Goal: Task Accomplishment & Management: Manage account settings

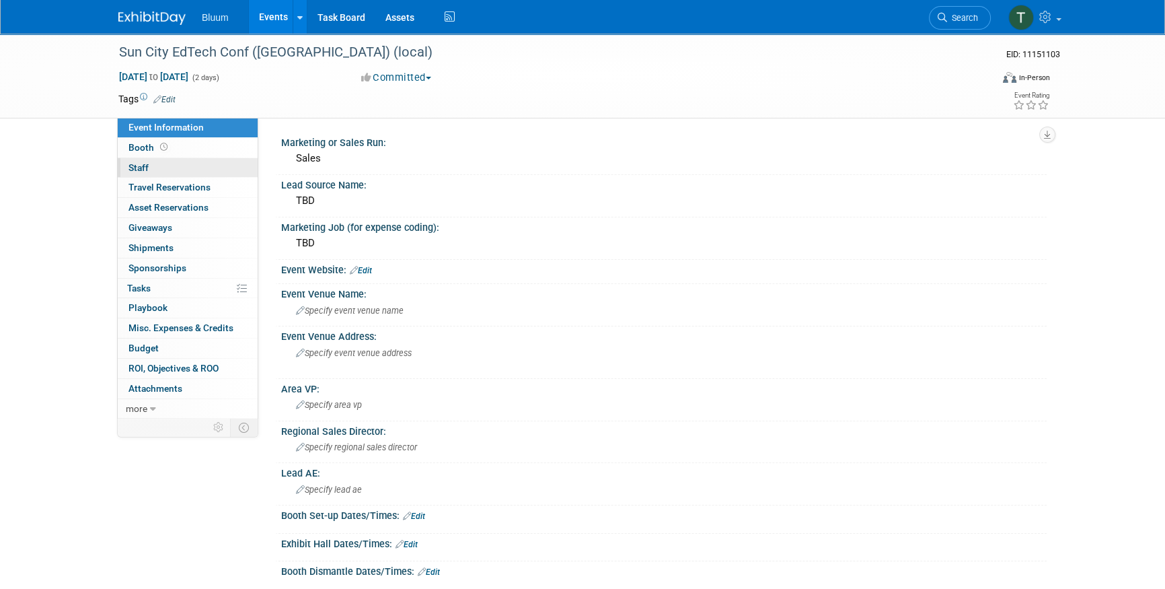
click at [168, 166] on link "0 Staff 0" at bounding box center [188, 168] width 140 height 20
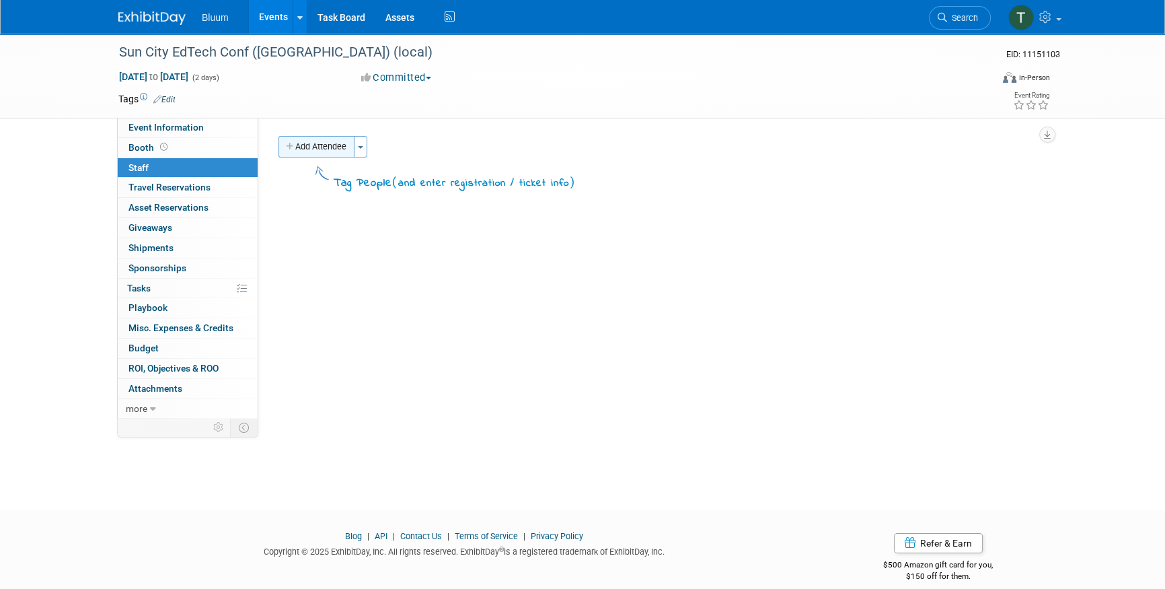
click at [330, 139] on button "Add Attendee" at bounding box center [317, 147] width 76 height 22
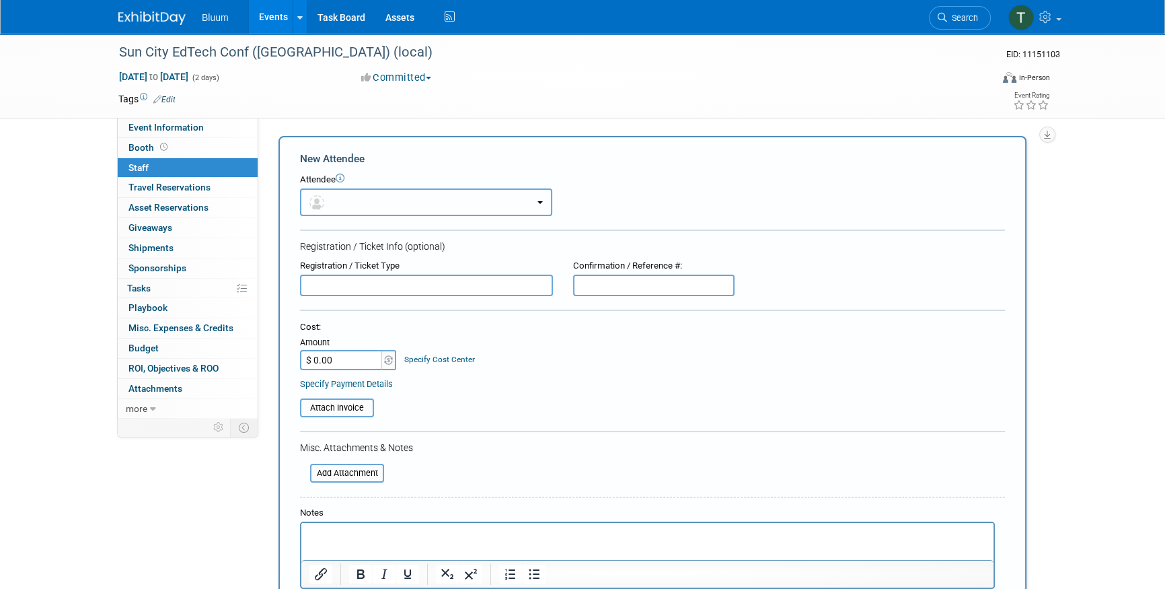
click at [357, 206] on button "button" at bounding box center [426, 202] width 252 height 28
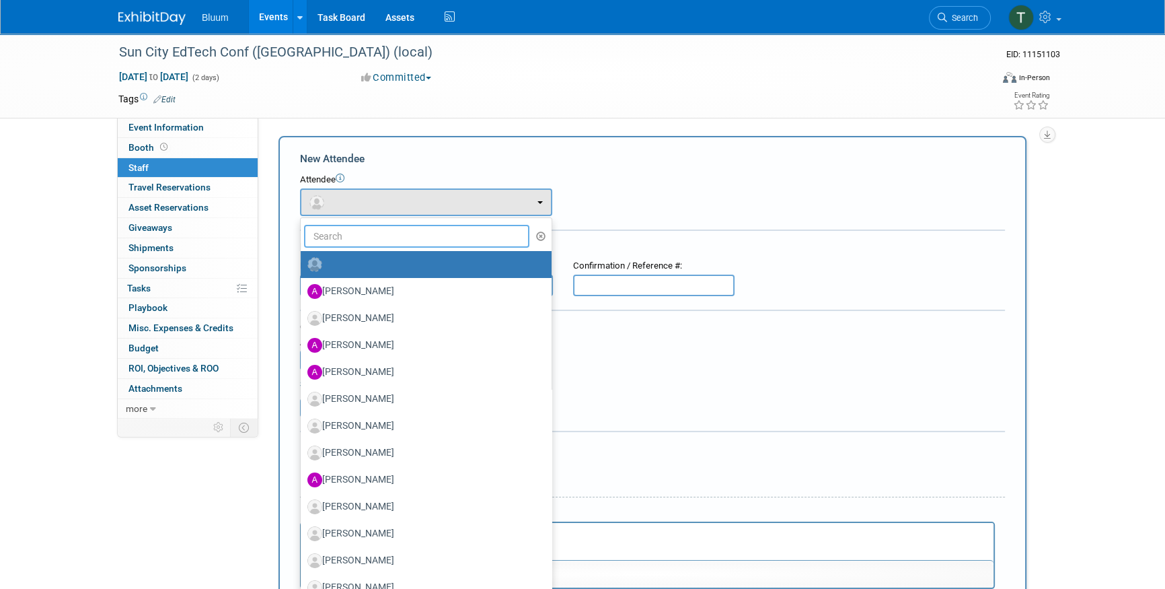
click at [363, 228] on input "text" at bounding box center [416, 236] width 225 height 23
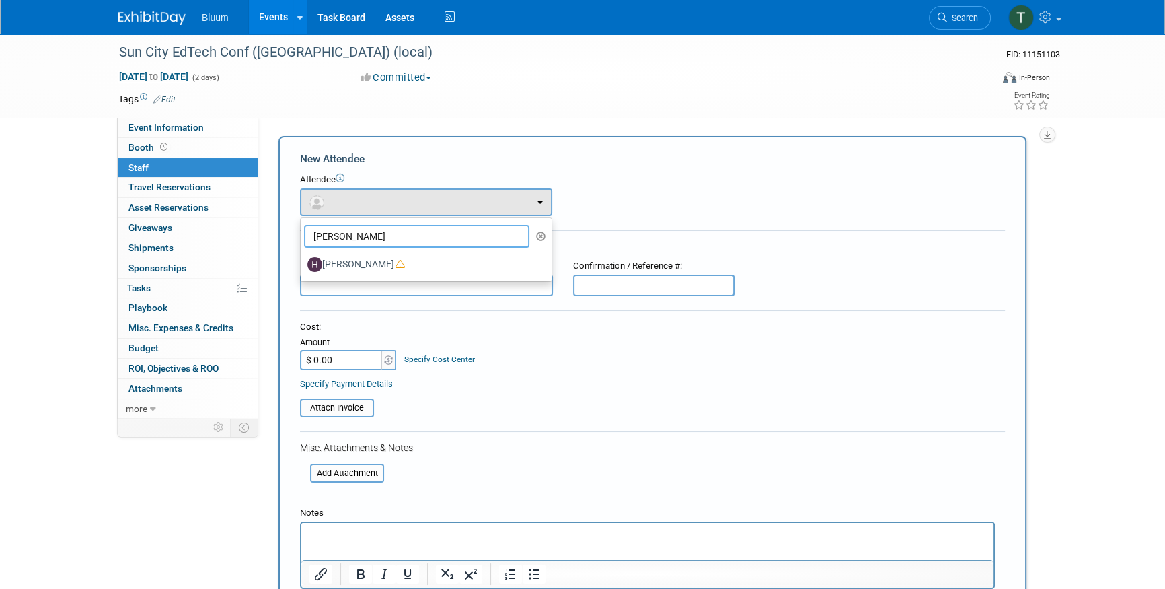
type input "heather"
click at [392, 263] on label "Heather Hughes" at bounding box center [422, 265] width 231 height 22
click at [303, 263] on input "Heather Hughes" at bounding box center [298, 262] width 9 height 9
select select "17e80ddb-5792-4b3e-b20c-31464a00dcd8"
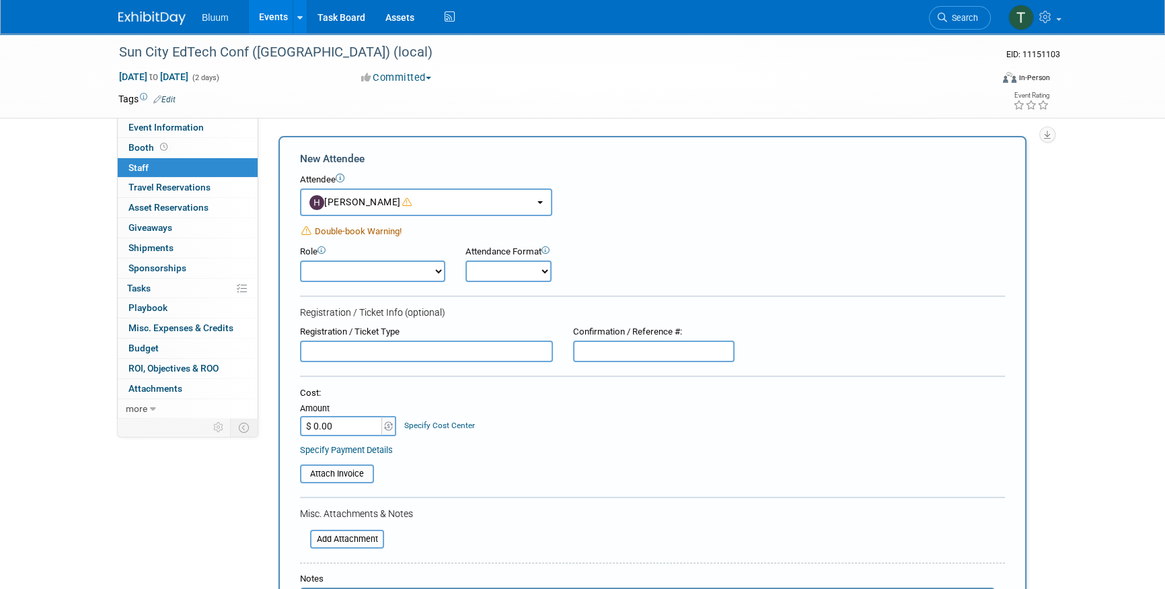
click at [434, 270] on select "Account Executive Demonstrator Event Support Host Leadership Offsite Event Supp…" at bounding box center [372, 271] width 145 height 22
select select "200"
click at [300, 260] on select "Account Executive Demonstrator Event Support Host Leadership Offsite Event Supp…" at bounding box center [372, 271] width 145 height 22
click at [478, 272] on select "Onsite Remote" at bounding box center [509, 271] width 86 height 22
select select "2"
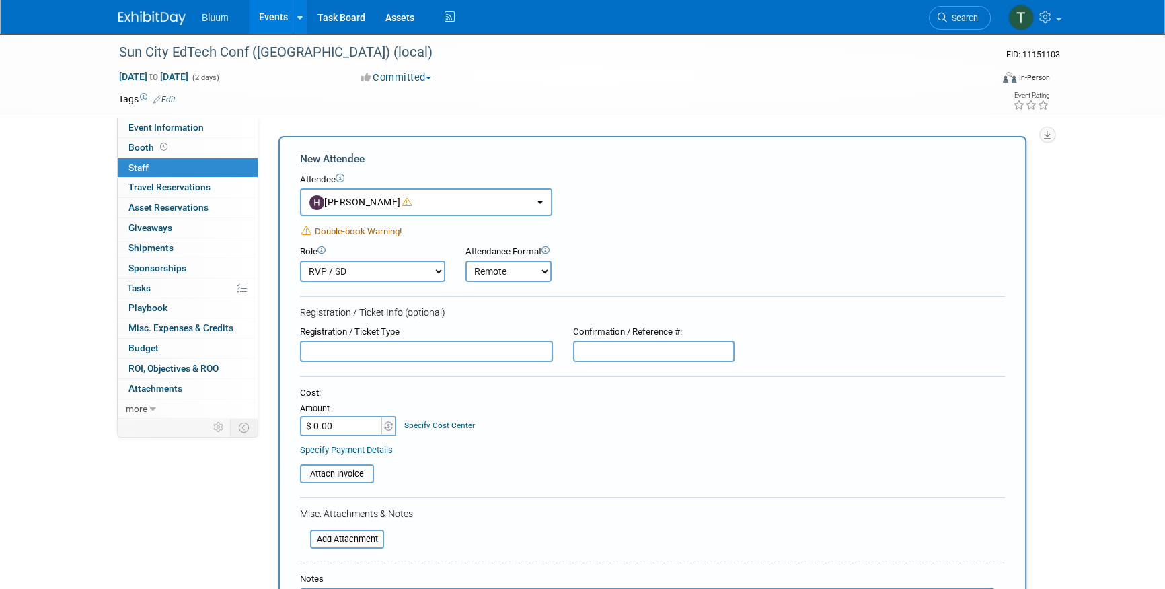
click at [466, 260] on select "Onsite Remote" at bounding box center [509, 271] width 86 height 22
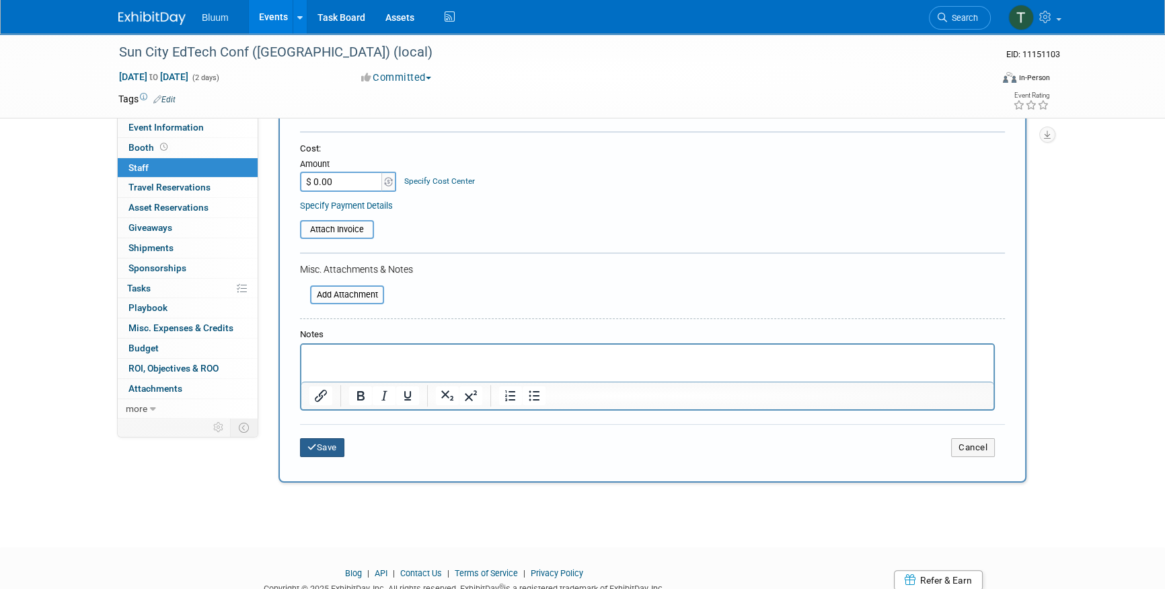
click at [316, 444] on button "Save" at bounding box center [322, 447] width 44 height 19
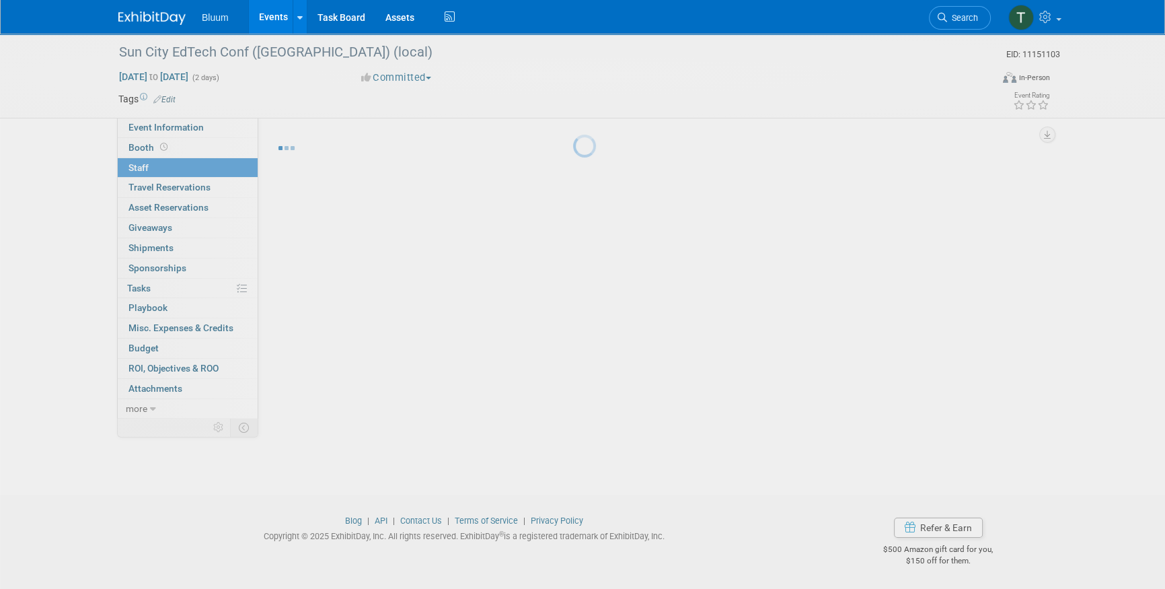
scroll to position [15, 0]
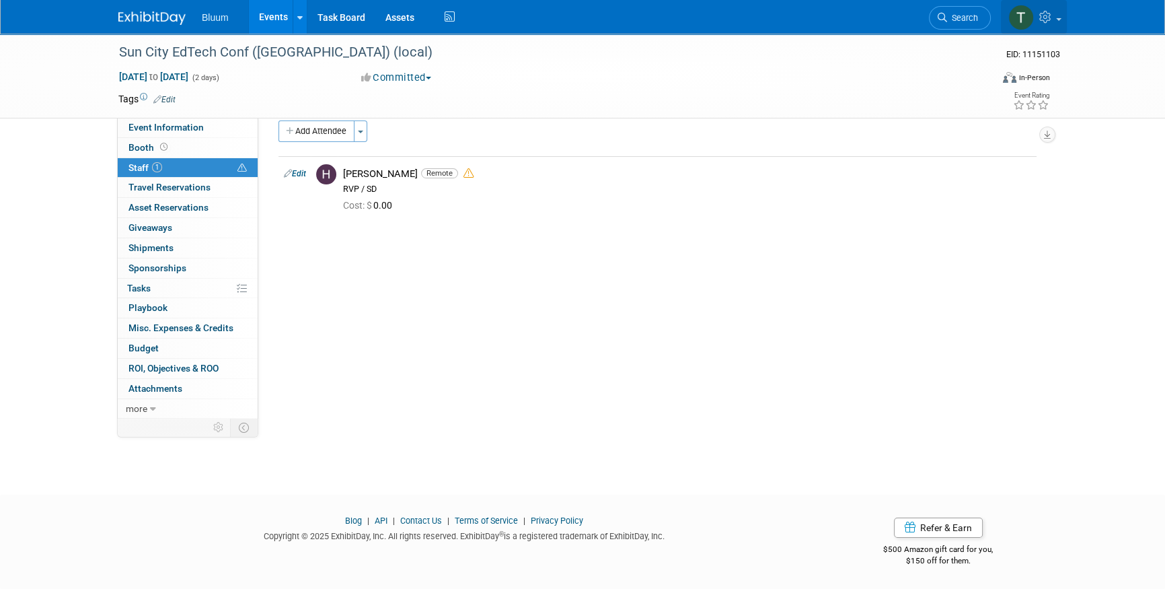
click at [1050, 13] on icon at bounding box center [1046, 17] width 15 height 12
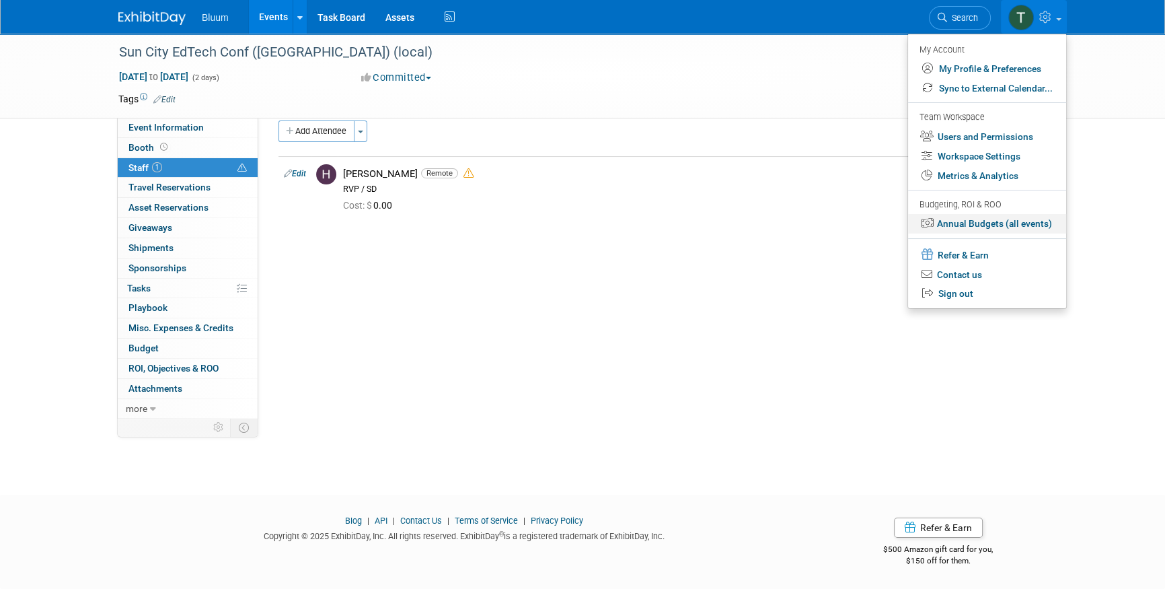
click at [985, 225] on link "Annual Budgets (all events)" at bounding box center [987, 224] width 158 height 20
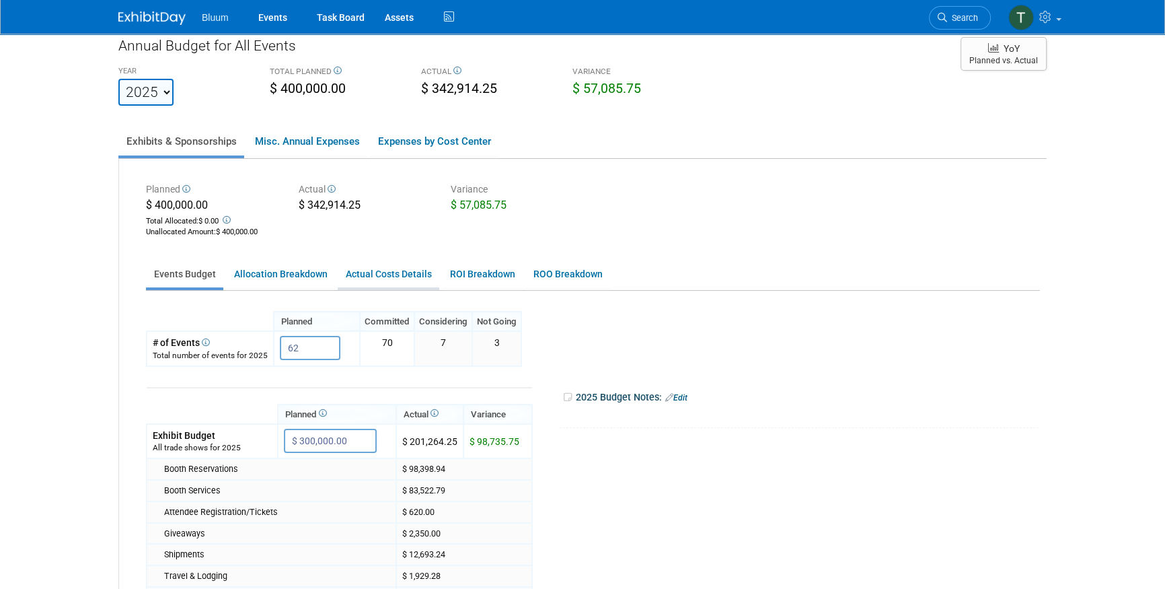
scroll to position [61, 0]
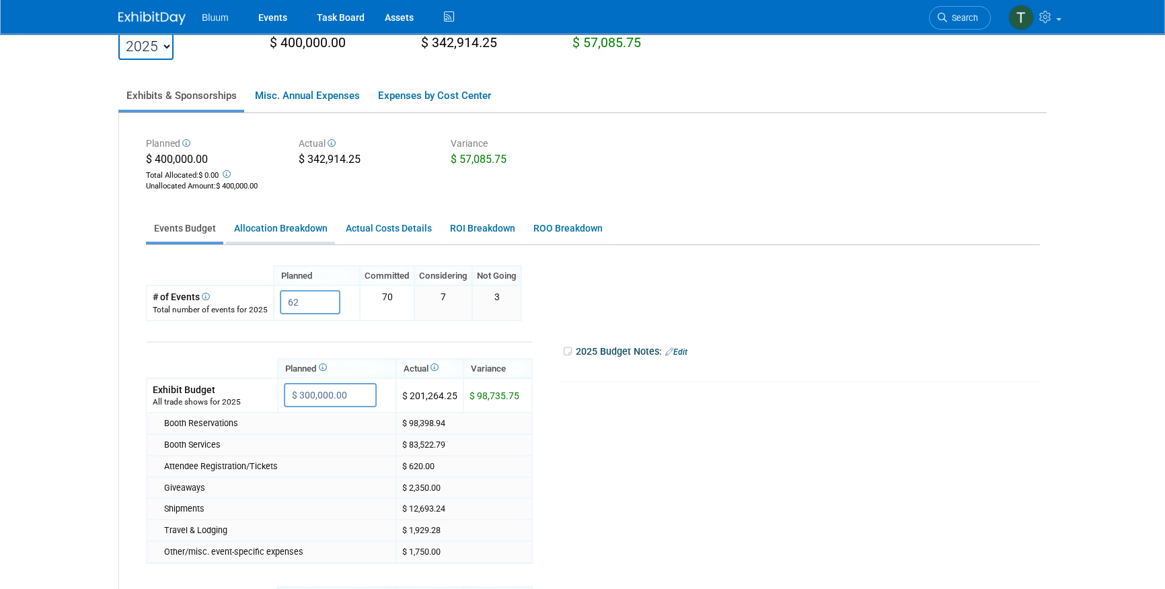
click at [301, 229] on link "Allocation Breakdown" at bounding box center [280, 228] width 109 height 26
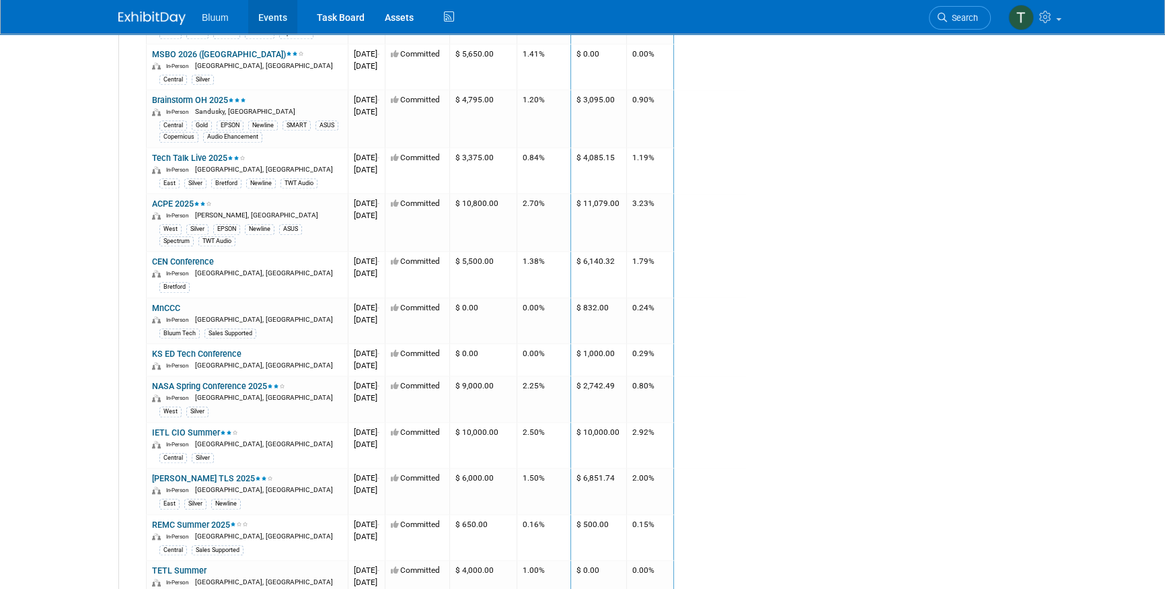
scroll to position [1590, 0]
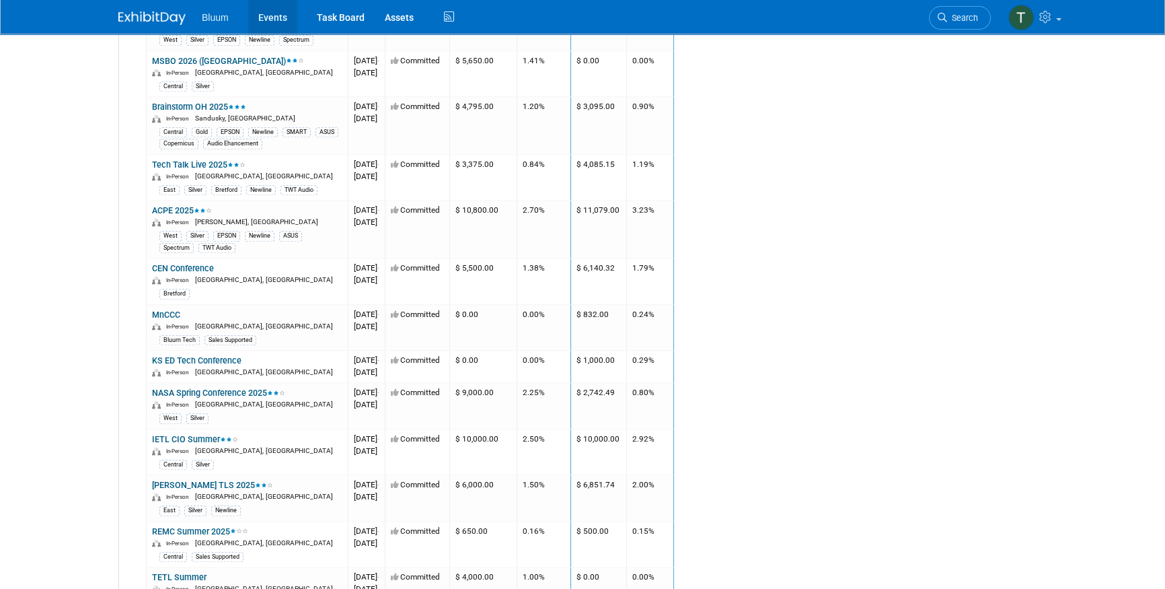
click at [276, 18] on link "Events" at bounding box center [272, 17] width 49 height 34
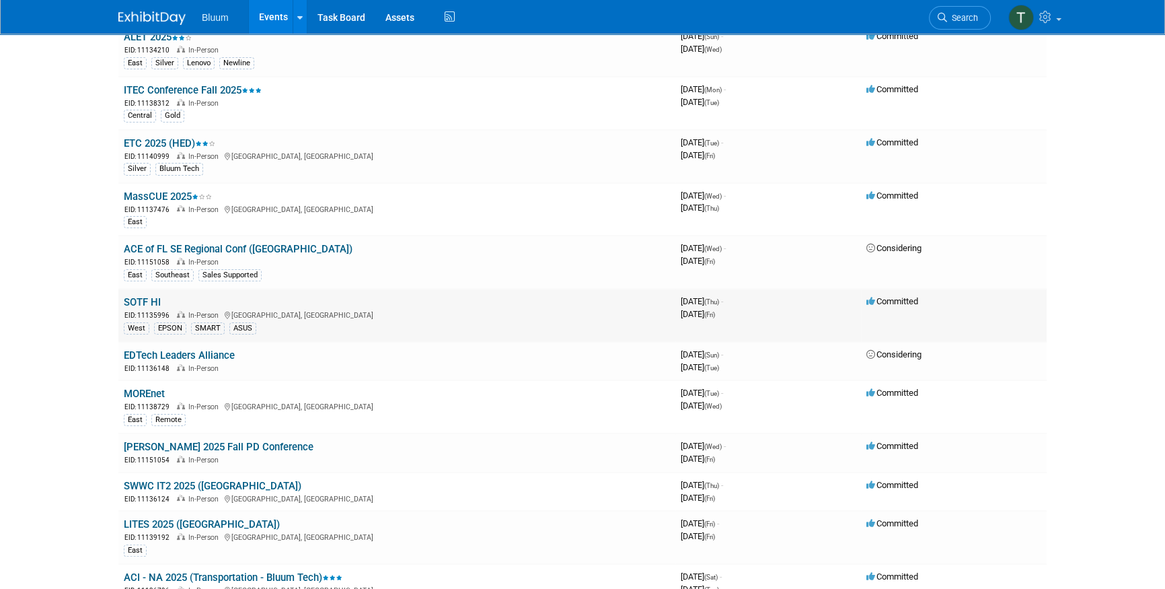
scroll to position [367, 0]
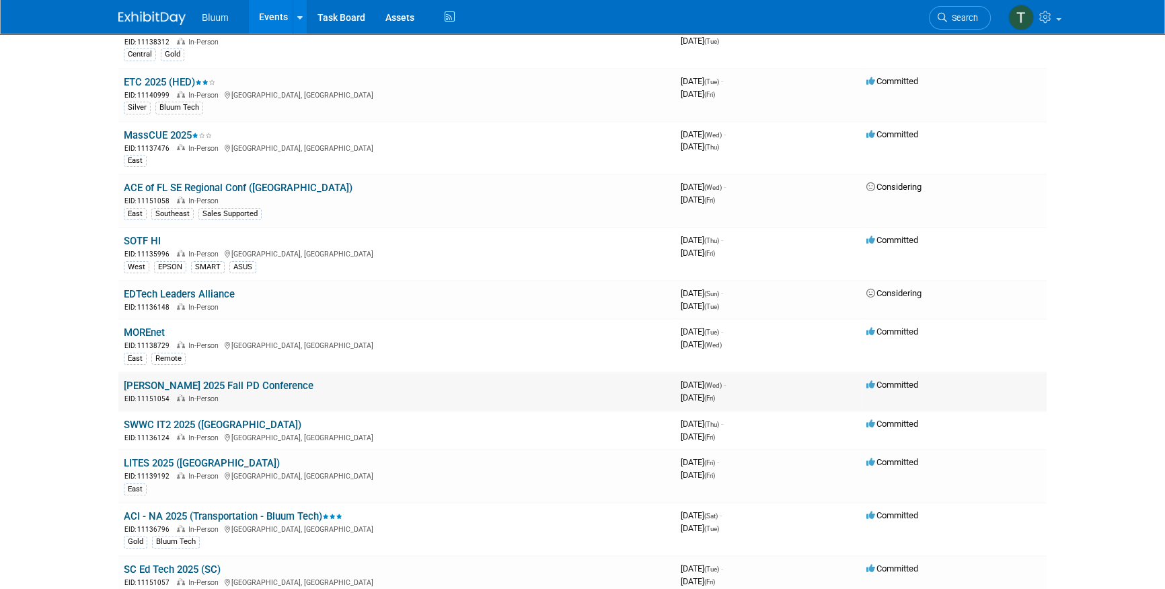
click at [147, 379] on link "[PERSON_NAME] 2025 Fall PD Conference" at bounding box center [219, 385] width 190 height 12
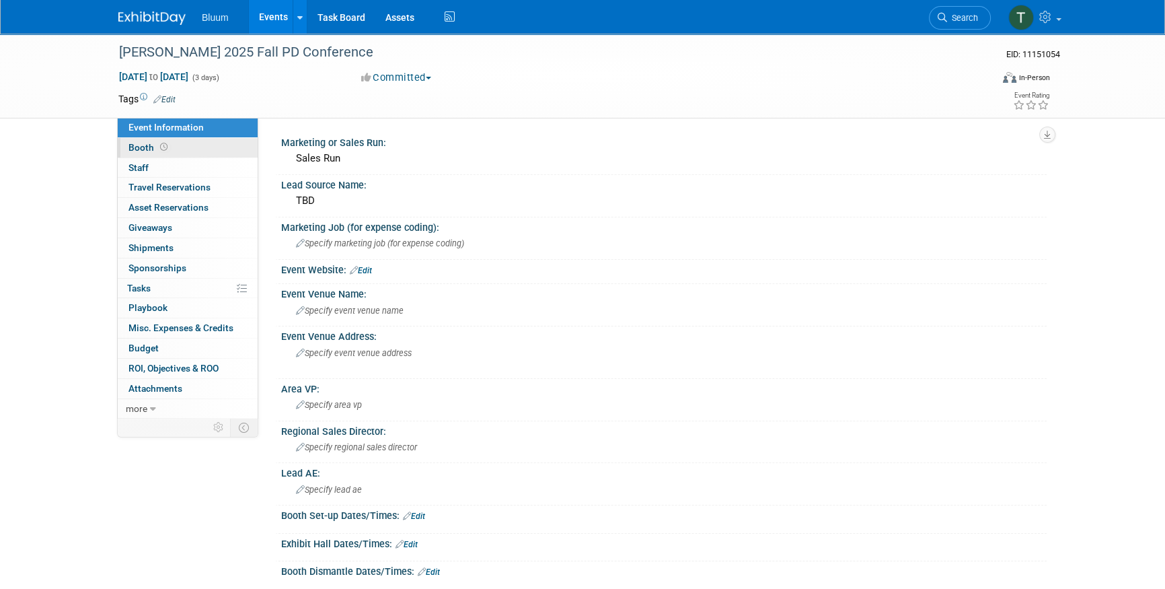
click at [161, 149] on icon at bounding box center [163, 146] width 7 height 7
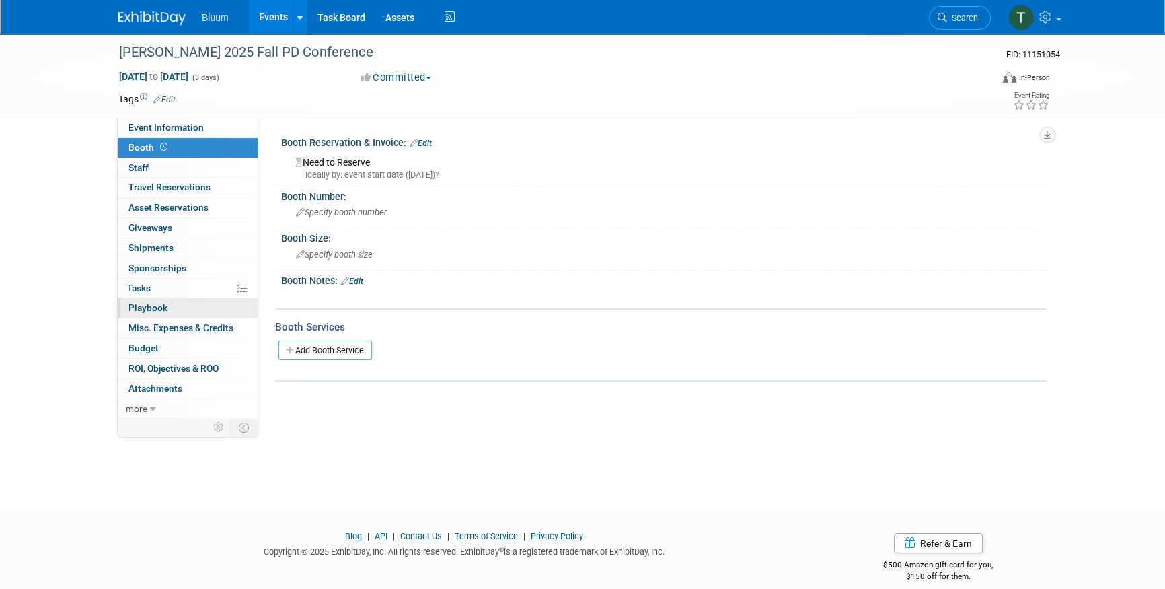
click at [175, 307] on link "0 Playbook 0" at bounding box center [188, 308] width 140 height 20
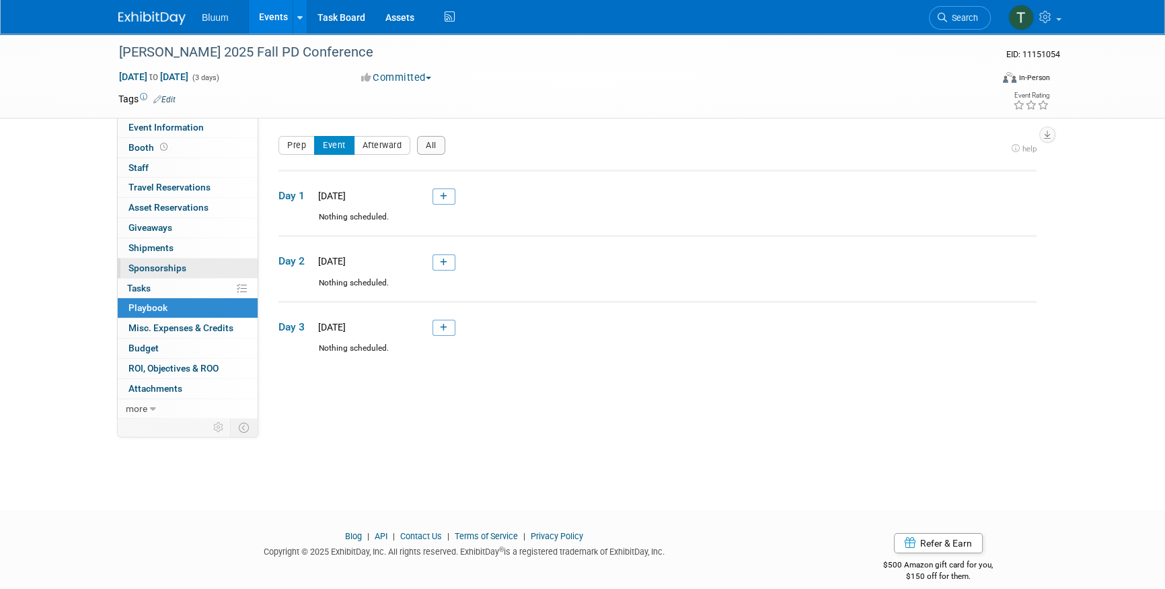
click at [184, 267] on link "0 Sponsorships 0" at bounding box center [188, 268] width 140 height 20
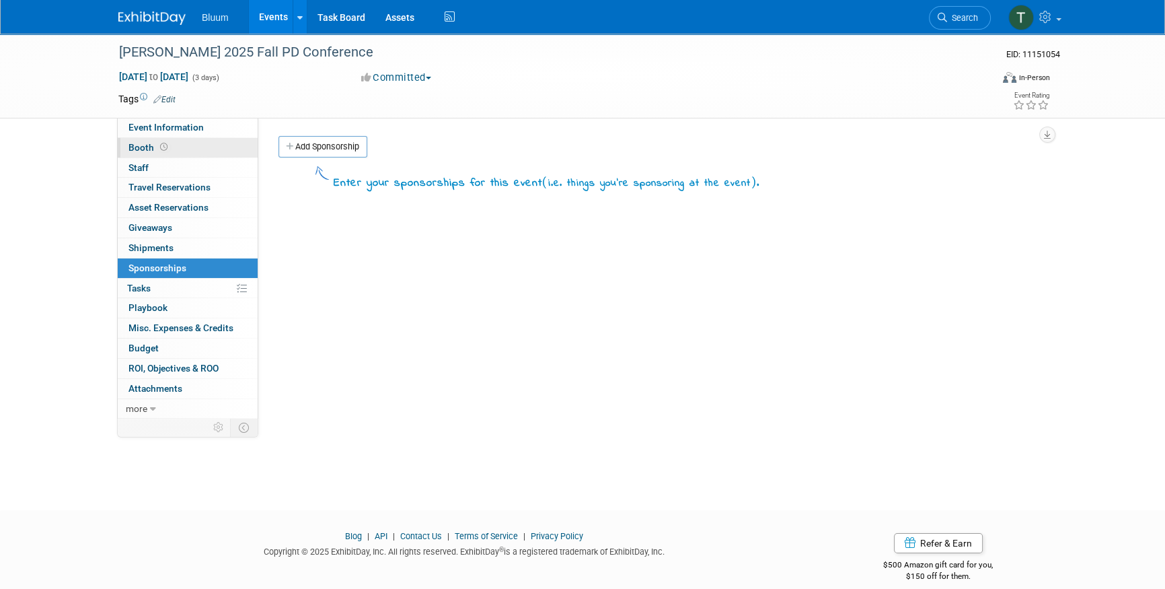
click at [194, 147] on link "Booth" at bounding box center [188, 148] width 140 height 20
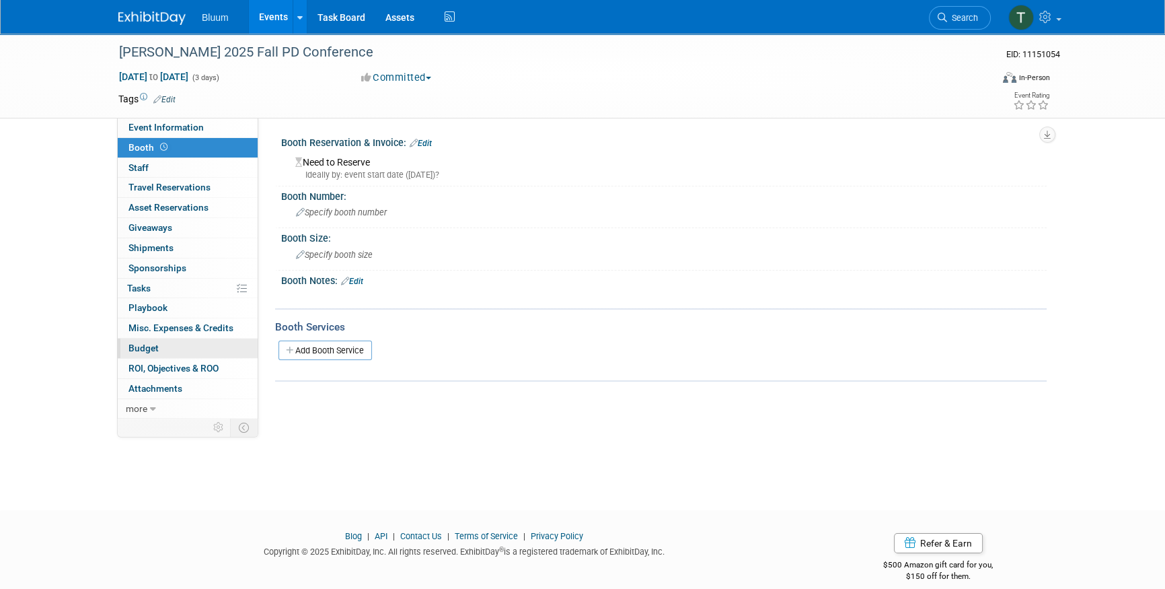
click at [172, 350] on link "Budget" at bounding box center [188, 348] width 140 height 20
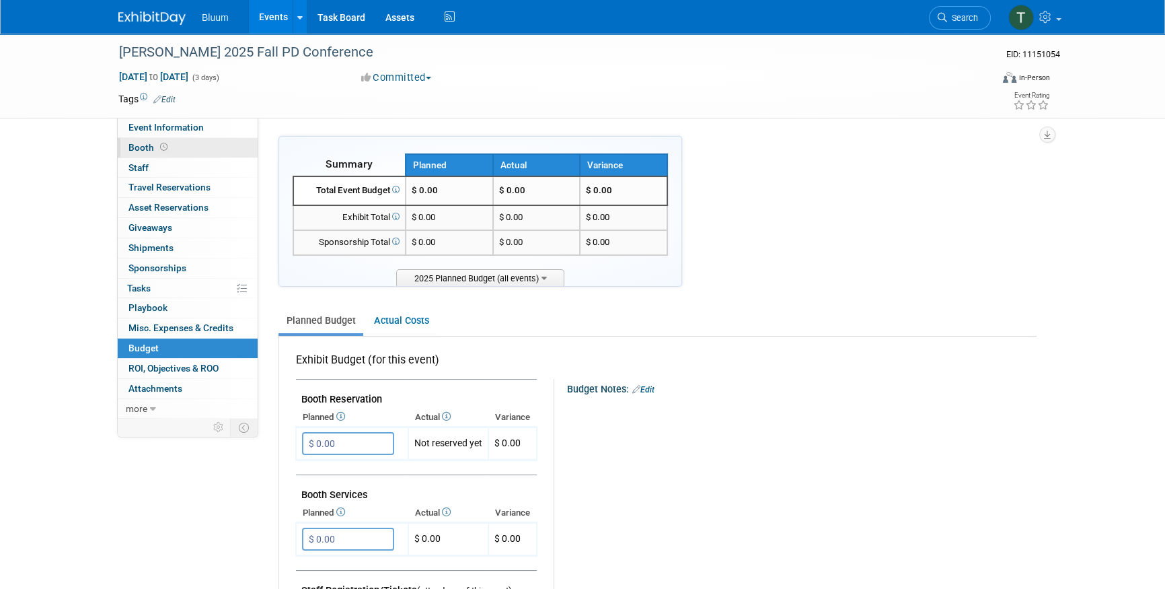
click at [168, 147] on link "Booth" at bounding box center [188, 148] width 140 height 20
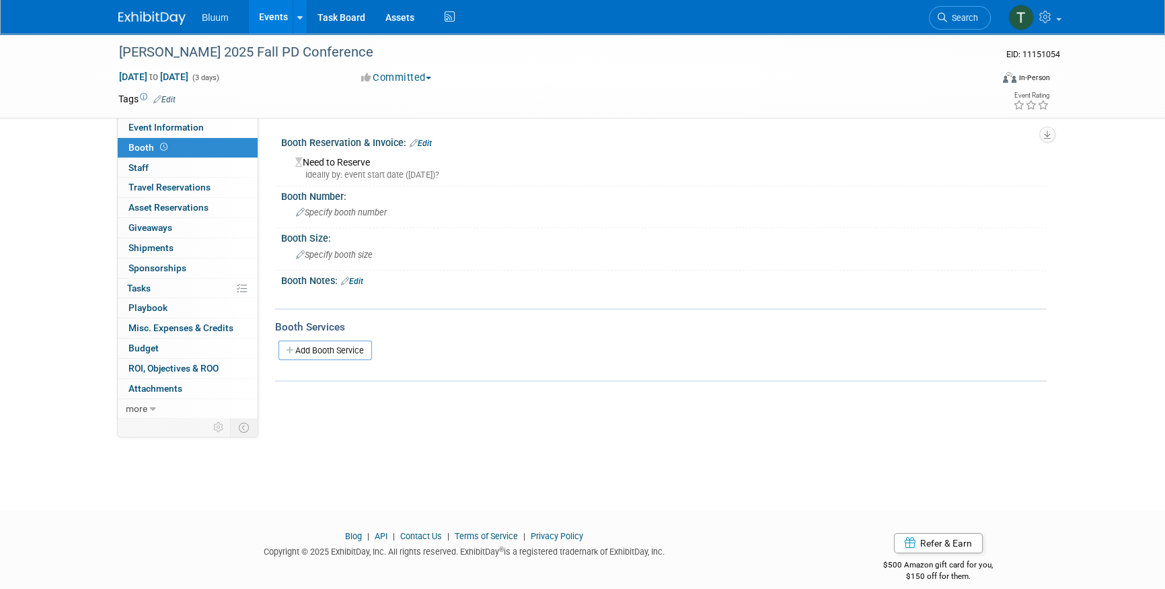
click at [431, 139] on link "Edit" at bounding box center [421, 143] width 22 height 9
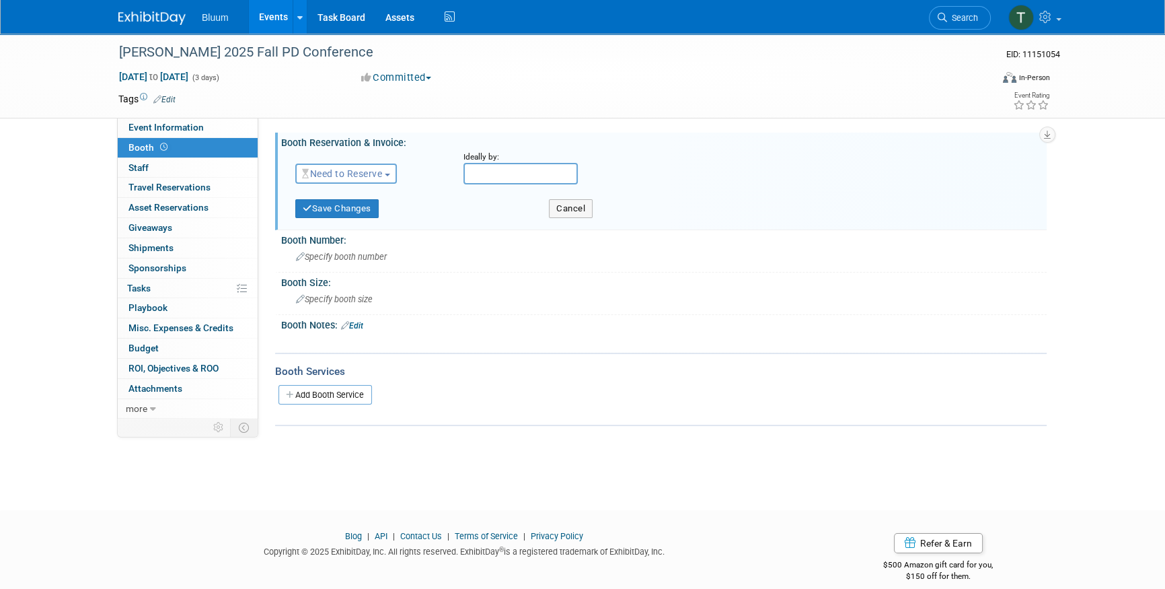
click at [340, 172] on span "Need to Reserve" at bounding box center [342, 173] width 80 height 11
click at [332, 221] on link "Reserved" at bounding box center [368, 215] width 144 height 19
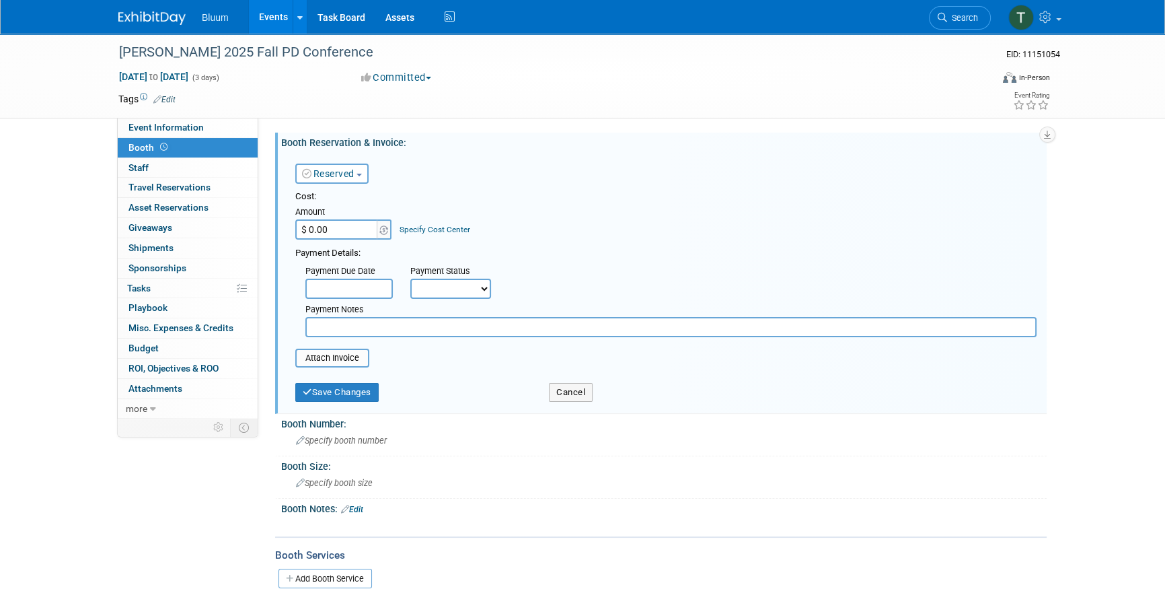
click at [330, 233] on input "$ 0.00" at bounding box center [337, 229] width 84 height 20
type input "$ 2,000.00"
click at [520, 231] on div "Cost: Amount $ 2,000.00 Specify Cost Center Cost Center -- Not Specified --" at bounding box center [665, 214] width 741 height 49
click at [384, 285] on input "text" at bounding box center [348, 289] width 87 height 20
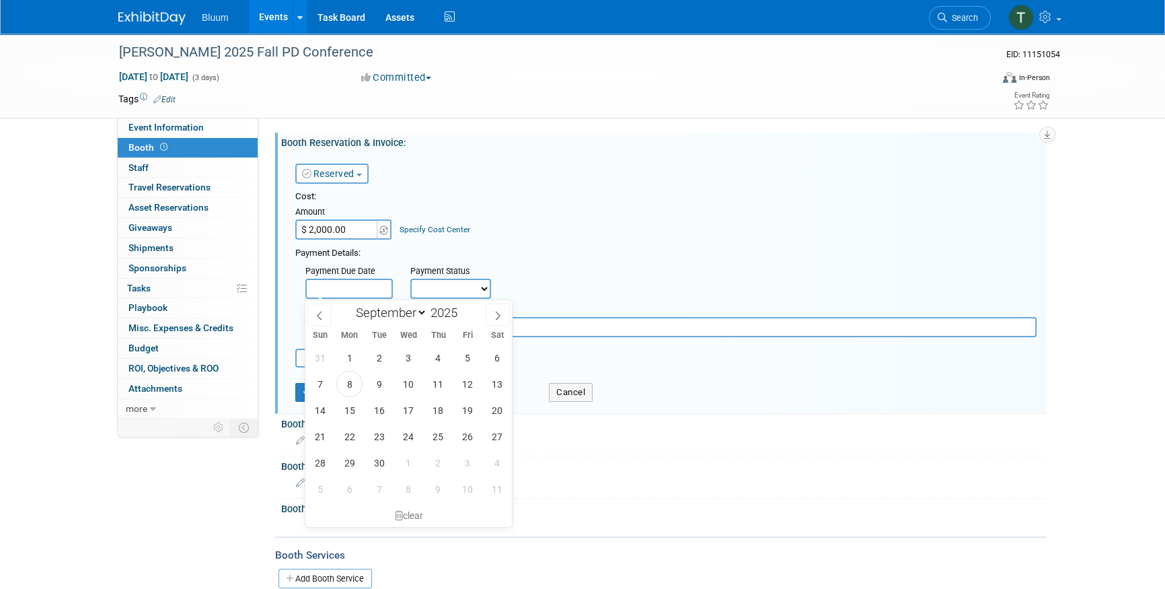
click at [471, 286] on select "Not Paid Yet Partially Paid Paid in Full" at bounding box center [450, 289] width 81 height 20
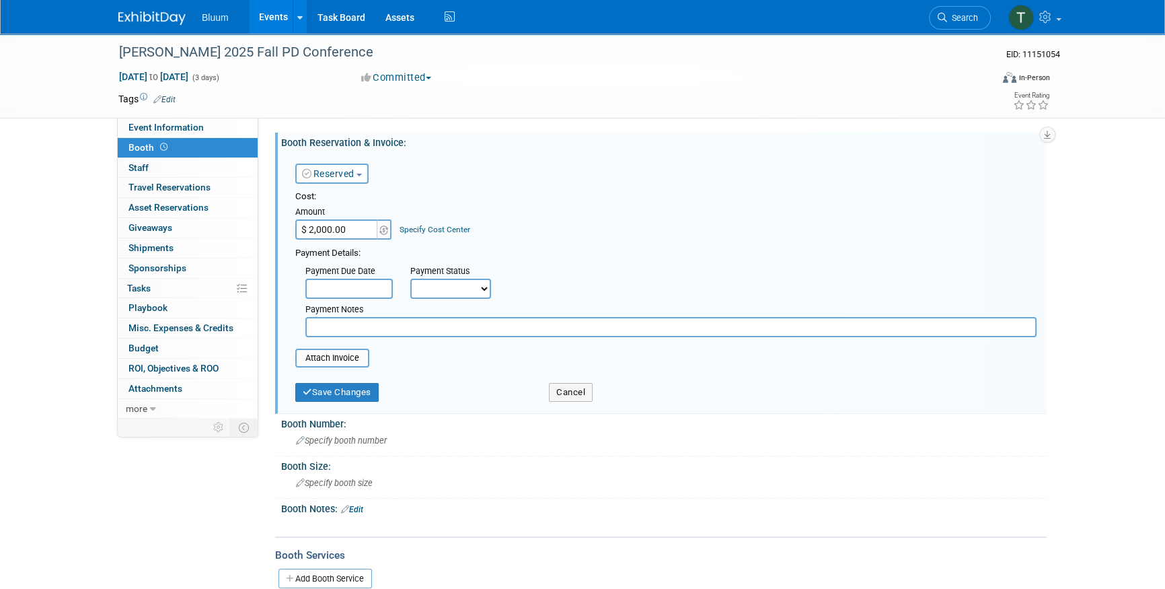
select select "1"
click at [410, 279] on select "Not Paid Yet Partially Paid Paid in Full" at bounding box center [450, 289] width 81 height 20
click at [417, 377] on div "Save Changes" at bounding box center [412, 388] width 254 height 28
click at [338, 361] on input "file" at bounding box center [288, 358] width 160 height 16
click at [344, 395] on button "Save Changes" at bounding box center [336, 392] width 83 height 19
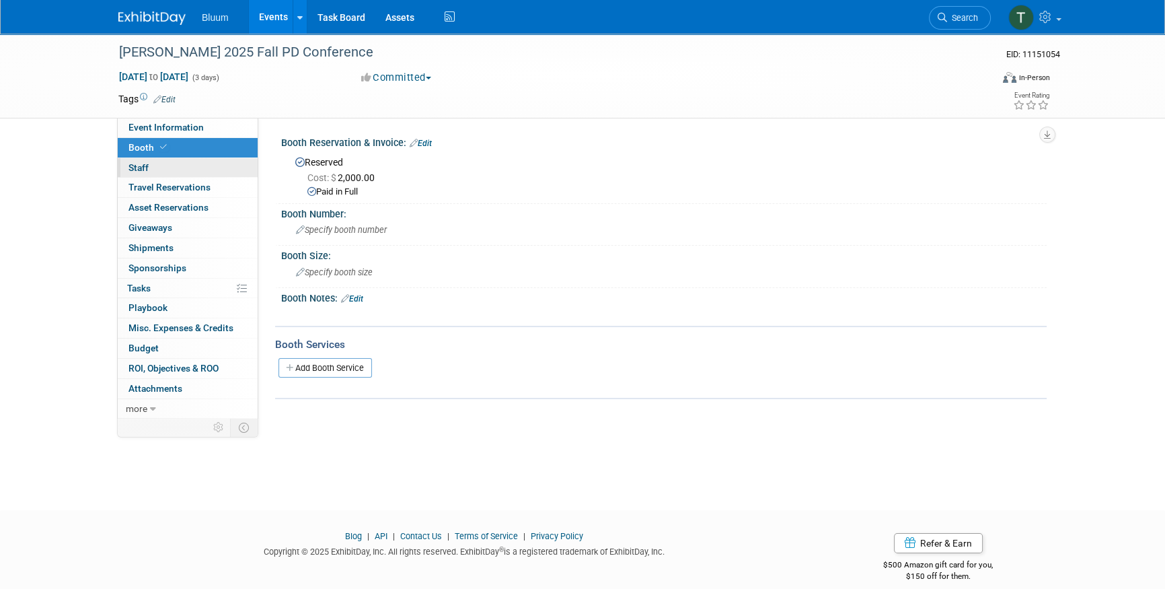
click at [182, 168] on link "0 Staff 0" at bounding box center [188, 168] width 140 height 20
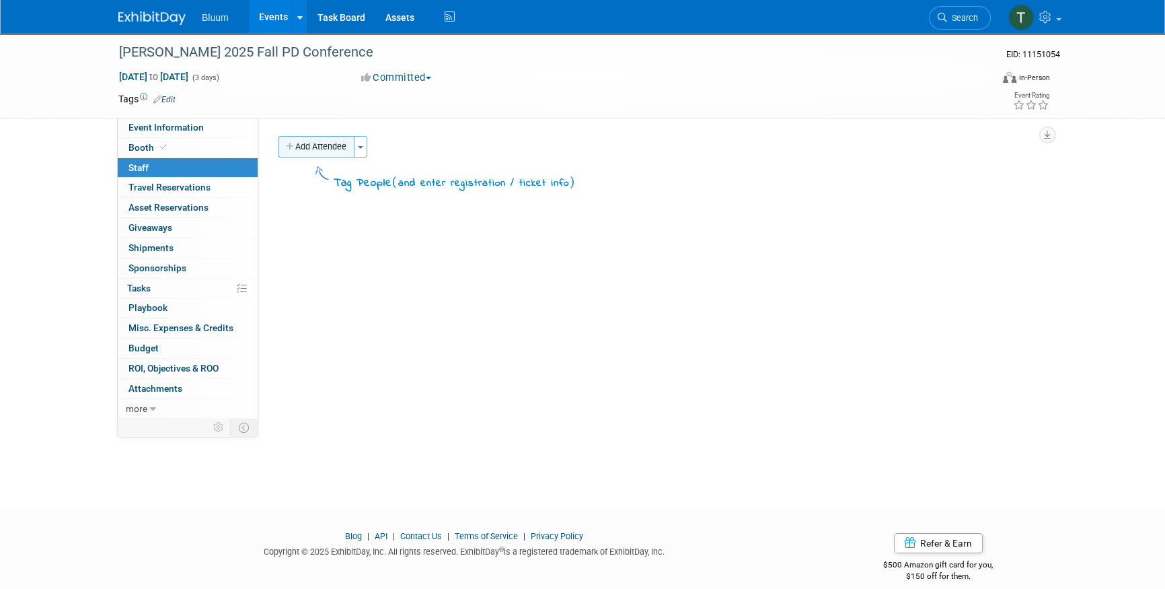
click at [333, 145] on button "Add Attendee" at bounding box center [317, 147] width 76 height 22
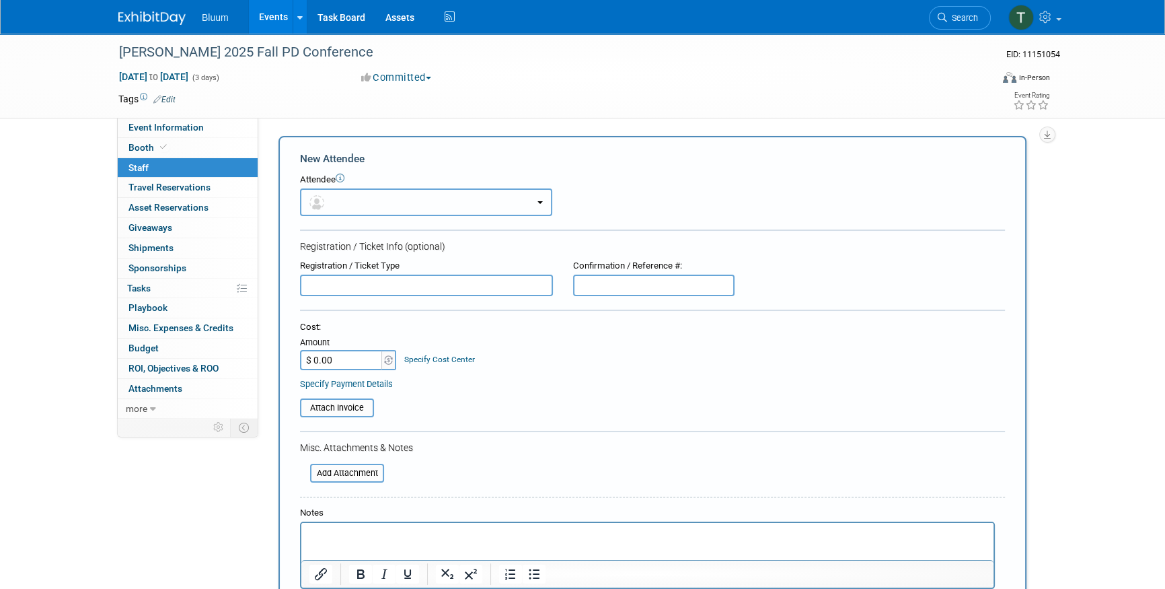
click at [344, 205] on button "button" at bounding box center [426, 202] width 252 height 28
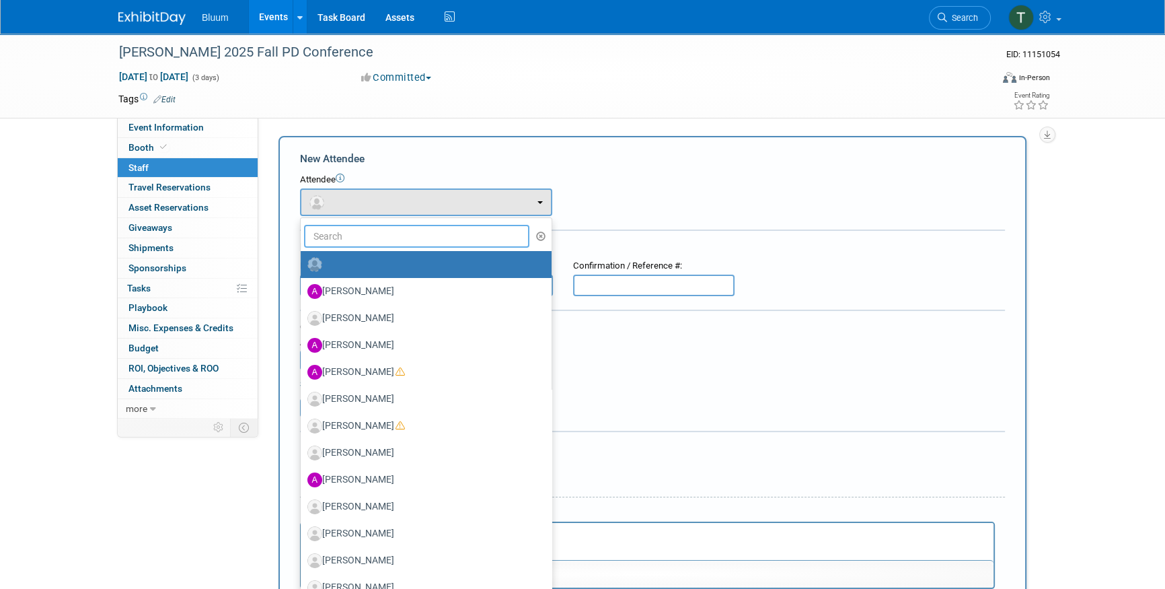
click at [364, 239] on input "text" at bounding box center [416, 236] width 225 height 23
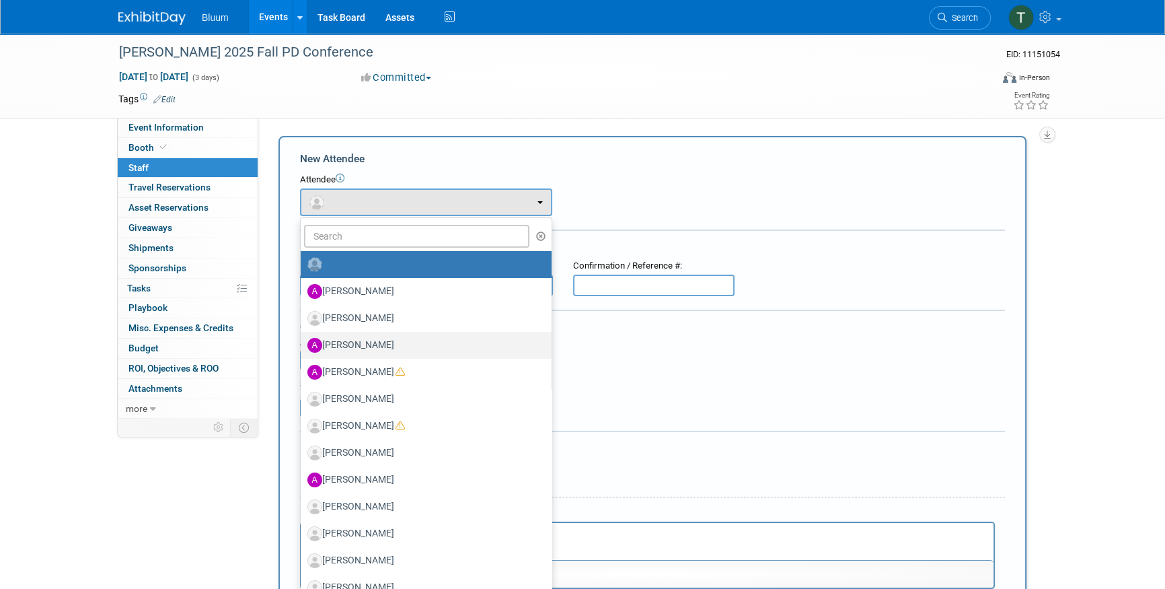
click at [367, 350] on label "Alan Sherbourne" at bounding box center [422, 345] width 231 height 22
click at [303, 348] on input "Alan Sherbourne" at bounding box center [298, 343] width 9 height 9
select select "e38beab5-f7ba-4485-88ba-b555a7b3da34"
select select "200"
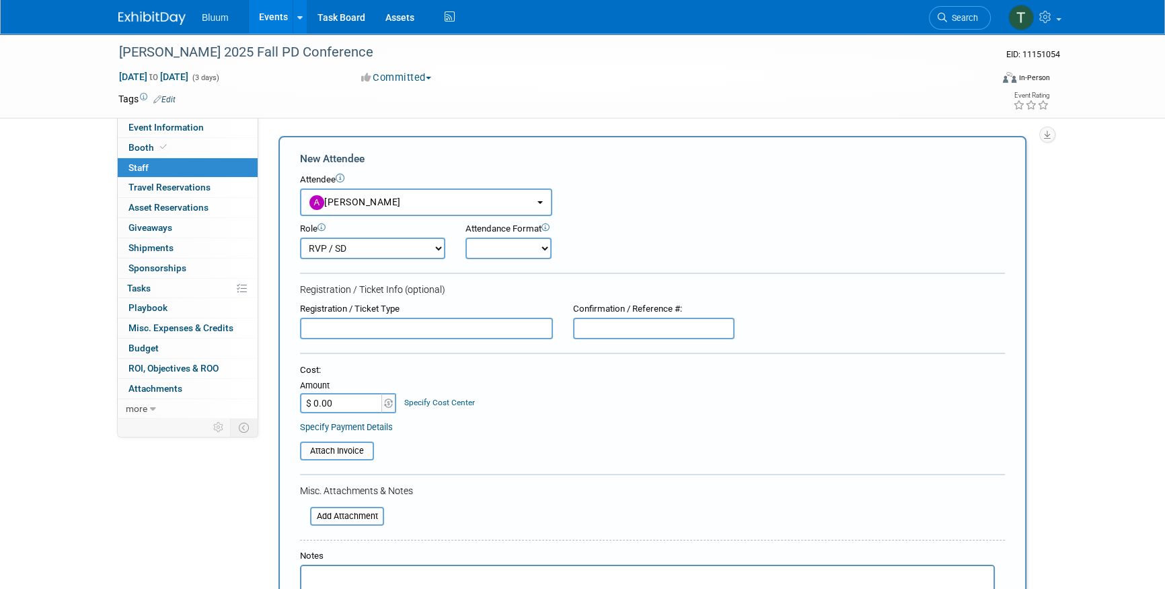
click at [495, 246] on select "Onsite Remote" at bounding box center [509, 249] width 86 height 22
select select "2"
click at [466, 238] on select "Onsite Remote" at bounding box center [509, 249] width 86 height 22
click at [484, 396] on div "Cost: Amount $ 0.00 Specify Cost Center Cost Center -- Not Specified --" at bounding box center [652, 388] width 705 height 49
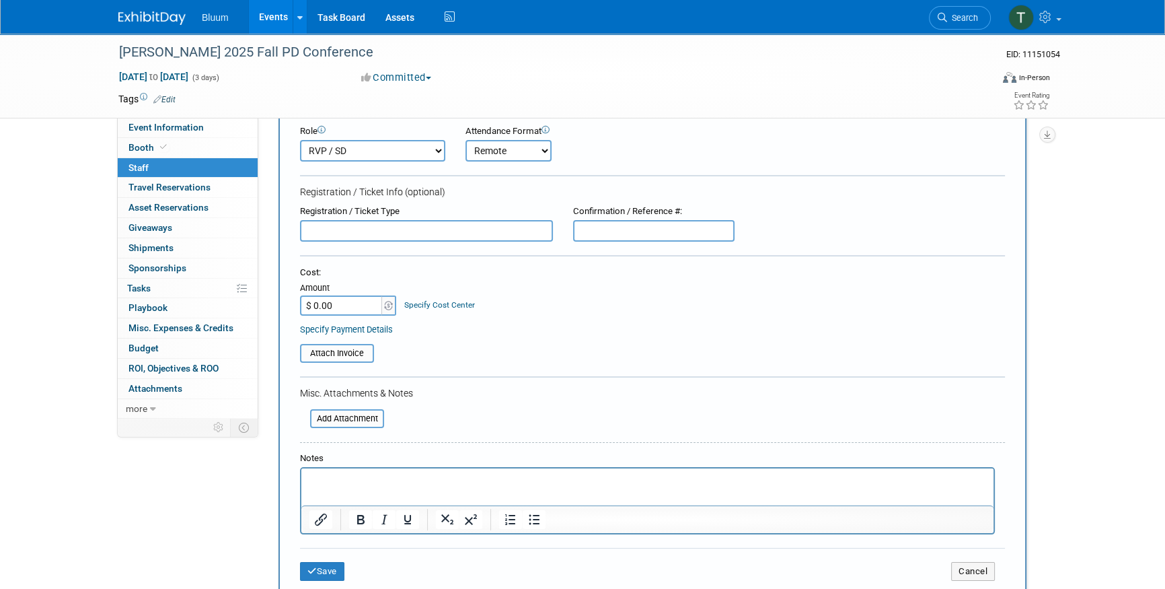
scroll to position [244, 0]
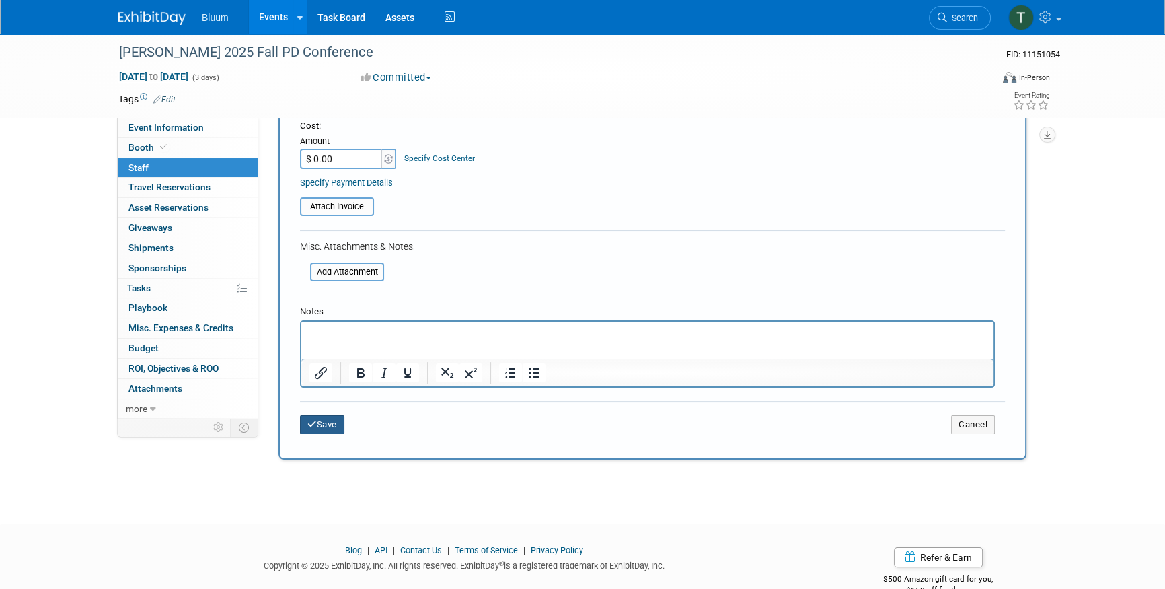
click at [329, 426] on button "Save" at bounding box center [322, 424] width 44 height 19
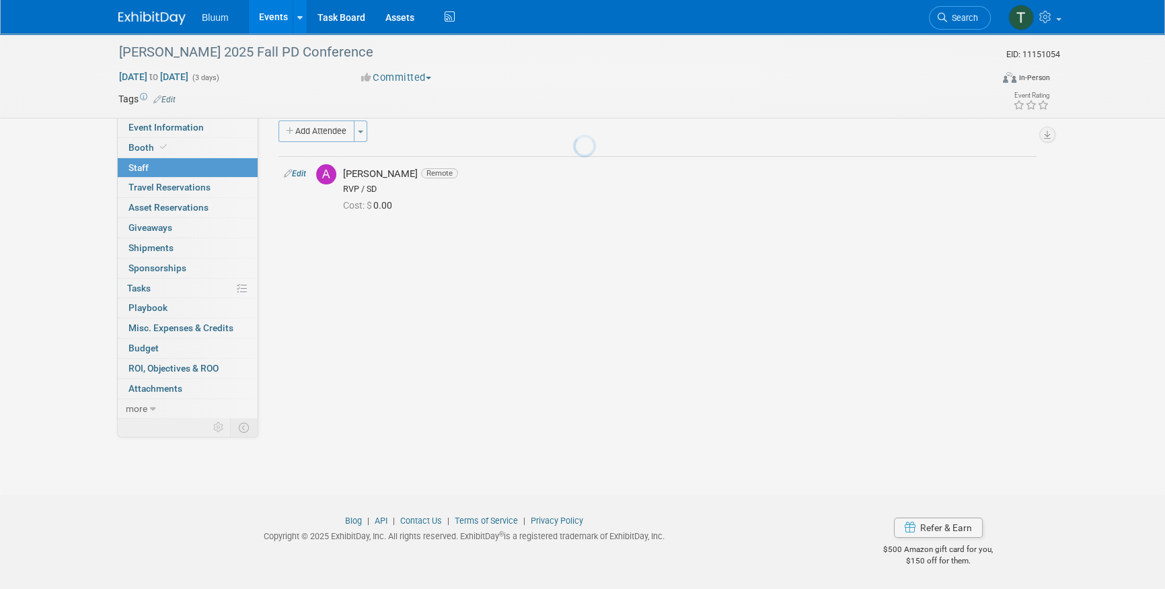
scroll to position [15, 0]
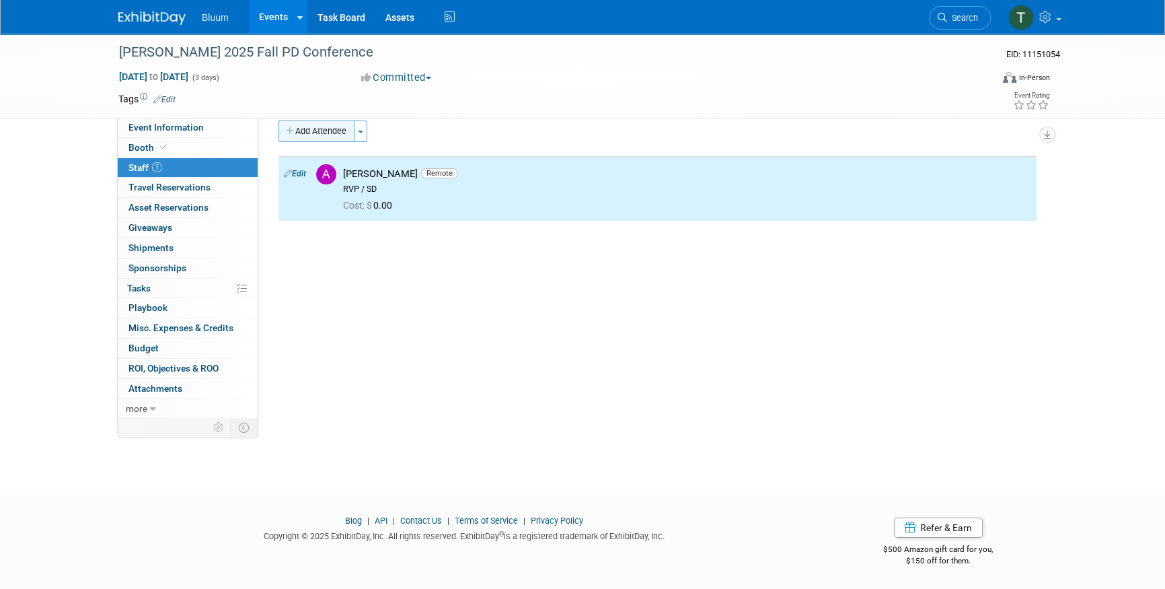
click at [332, 139] on button "Add Attendee" at bounding box center [317, 131] width 76 height 22
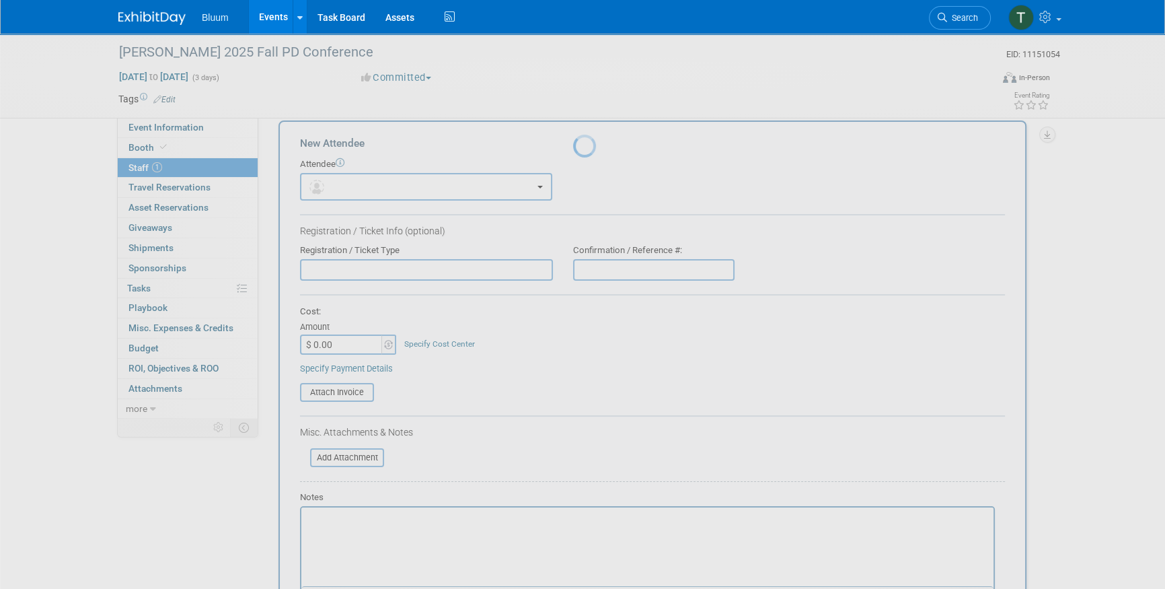
scroll to position [0, 0]
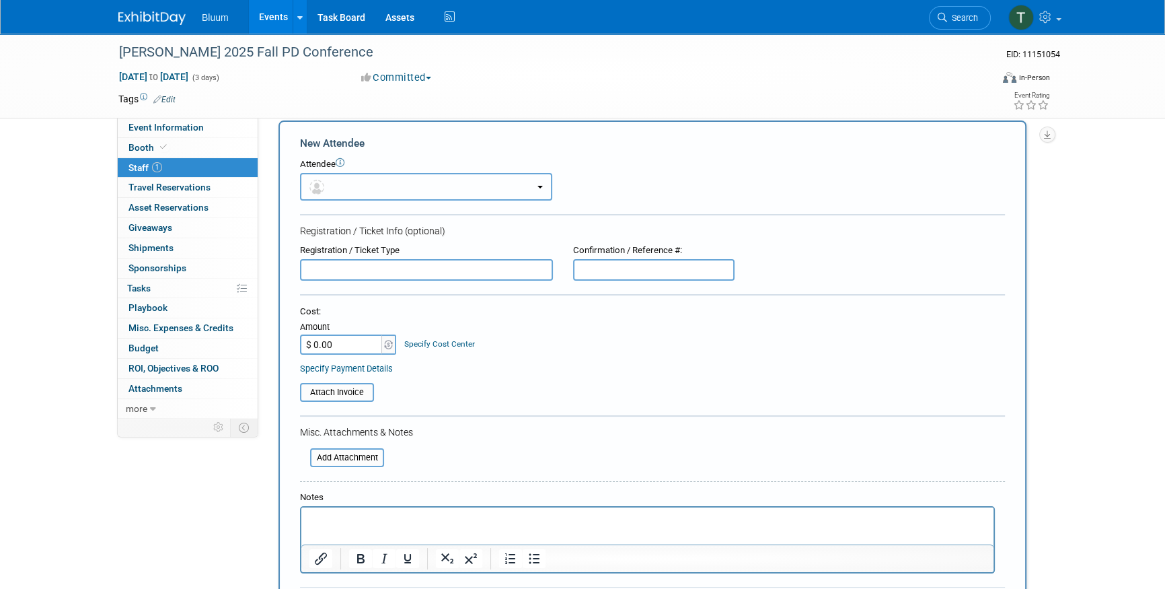
click at [355, 185] on button "button" at bounding box center [426, 187] width 252 height 28
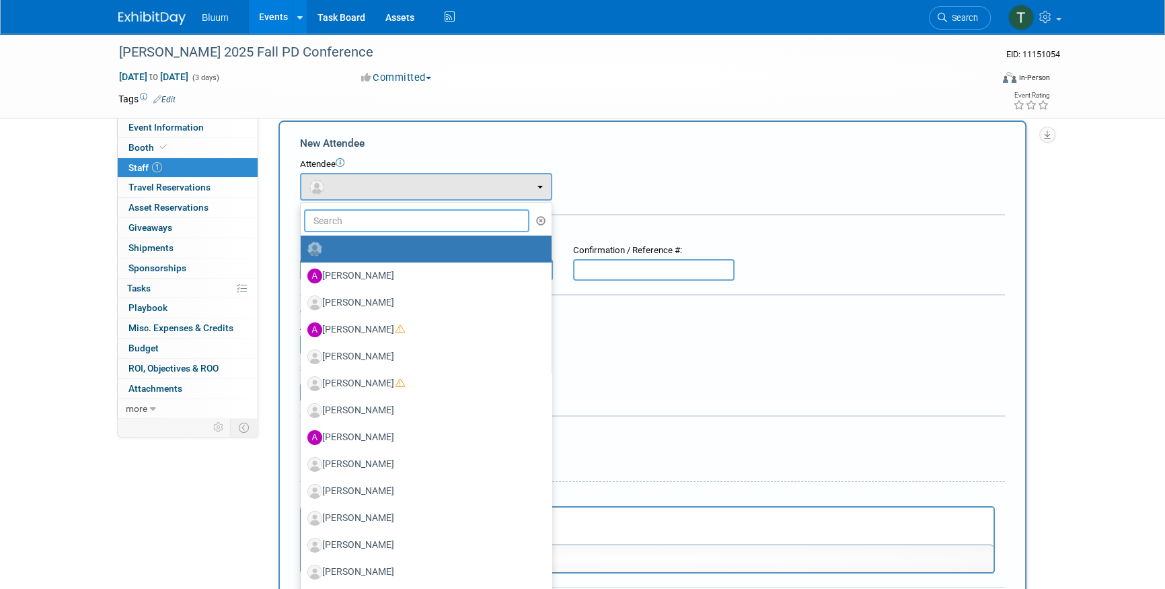
click at [363, 219] on input "text" at bounding box center [416, 220] width 225 height 23
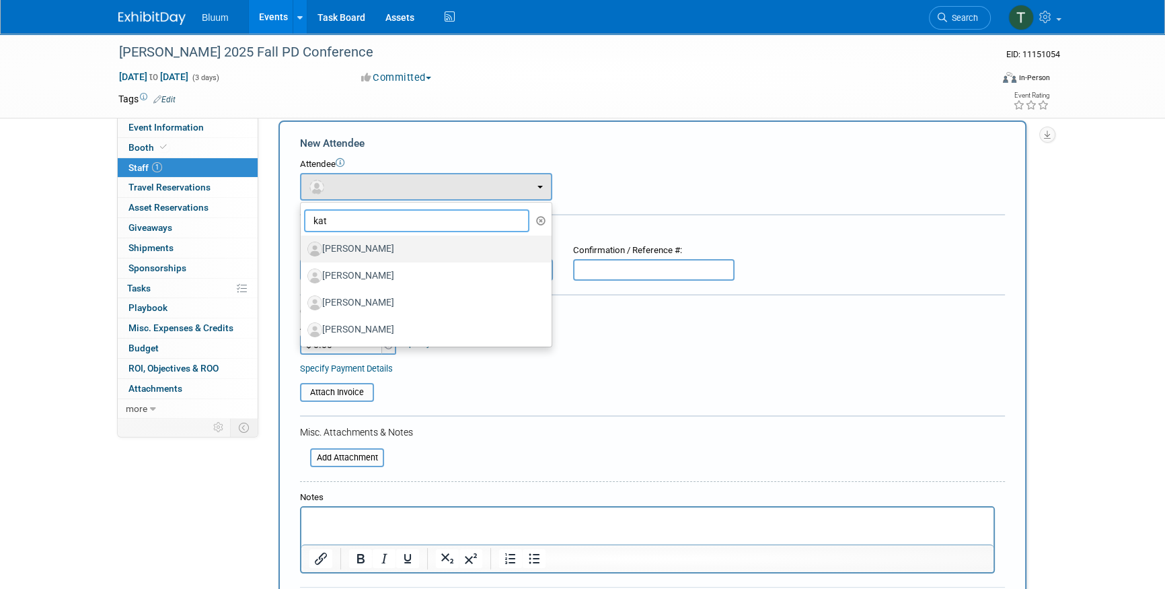
type input "kat"
click at [369, 242] on label "[PERSON_NAME]" at bounding box center [422, 249] width 231 height 22
click at [303, 243] on input "[PERSON_NAME]" at bounding box center [298, 247] width 9 height 9
select select "42bfbc52-95d6-46b3-806b-0d182dd8da1c"
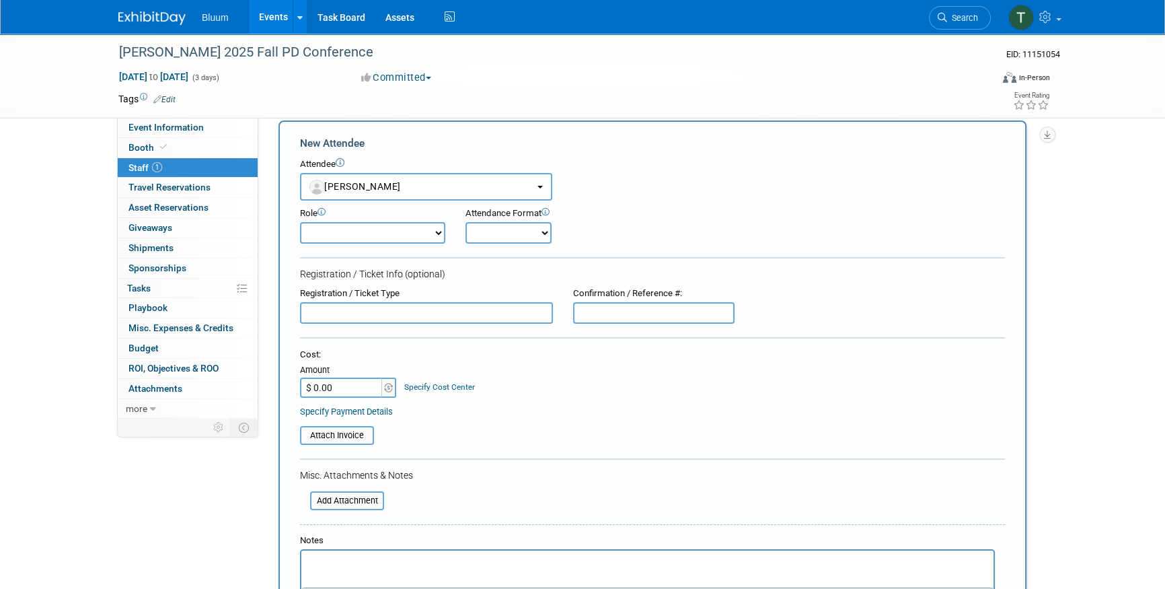
click at [359, 242] on select "Account Executive Demonstrator Event Support Host Leadership Offsite Event Supp…" at bounding box center [372, 233] width 145 height 22
select select "600"
click at [300, 222] on select "Account Executive Demonstrator Event Support Host Leadership Offsite Event Supp…" at bounding box center [372, 233] width 145 height 22
click at [489, 231] on select "Onsite Remote" at bounding box center [509, 233] width 86 height 22
select select "1"
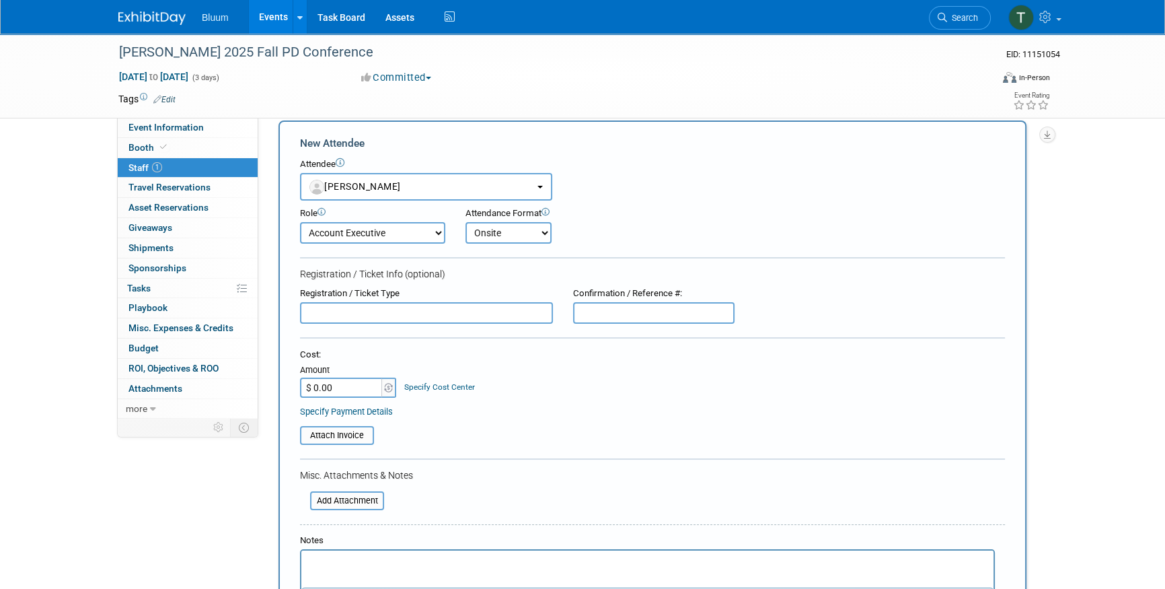
click at [466, 222] on select "Onsite Remote" at bounding box center [509, 233] width 86 height 22
click at [663, 234] on div "Role Account Executive Demonstrator Event Support Host Leadership Onsite" at bounding box center [652, 221] width 725 height 43
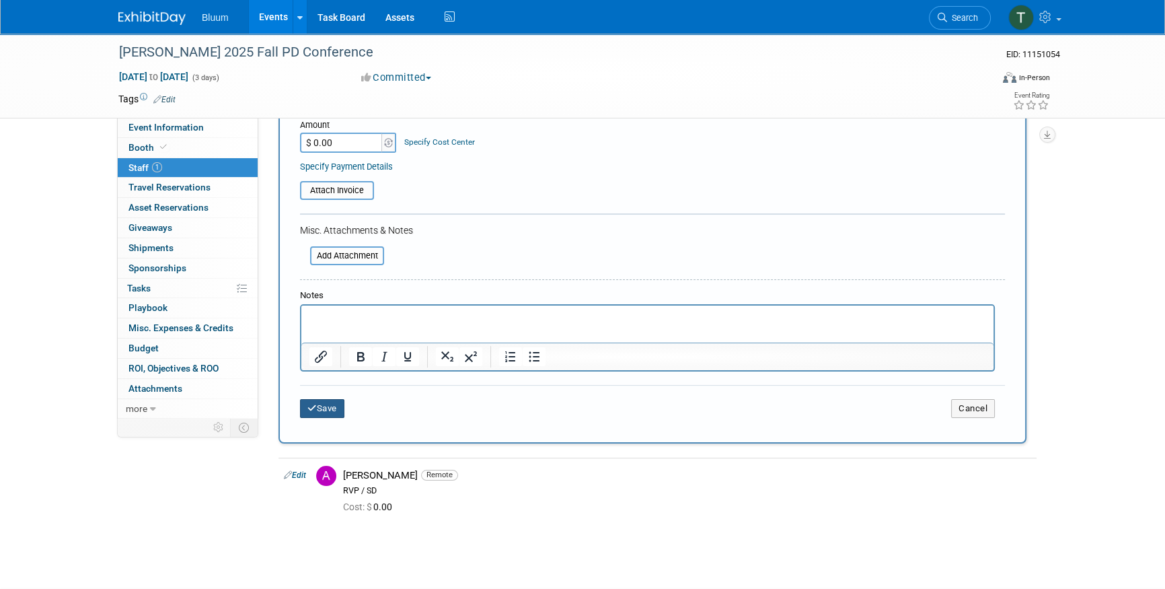
click at [325, 406] on button "Save" at bounding box center [322, 408] width 44 height 19
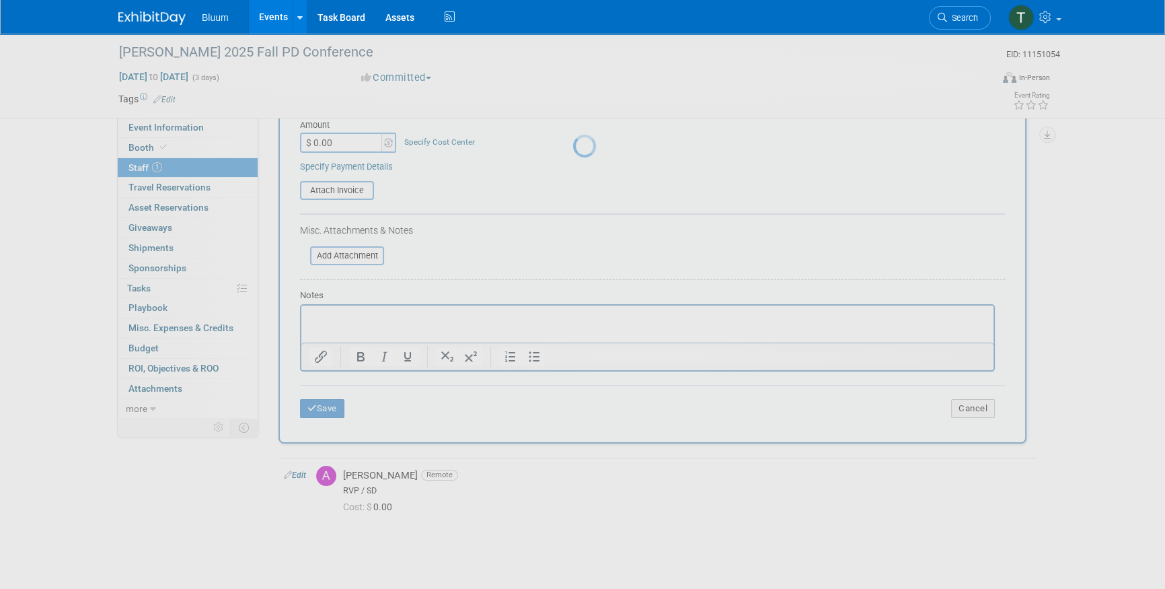
scroll to position [15, 0]
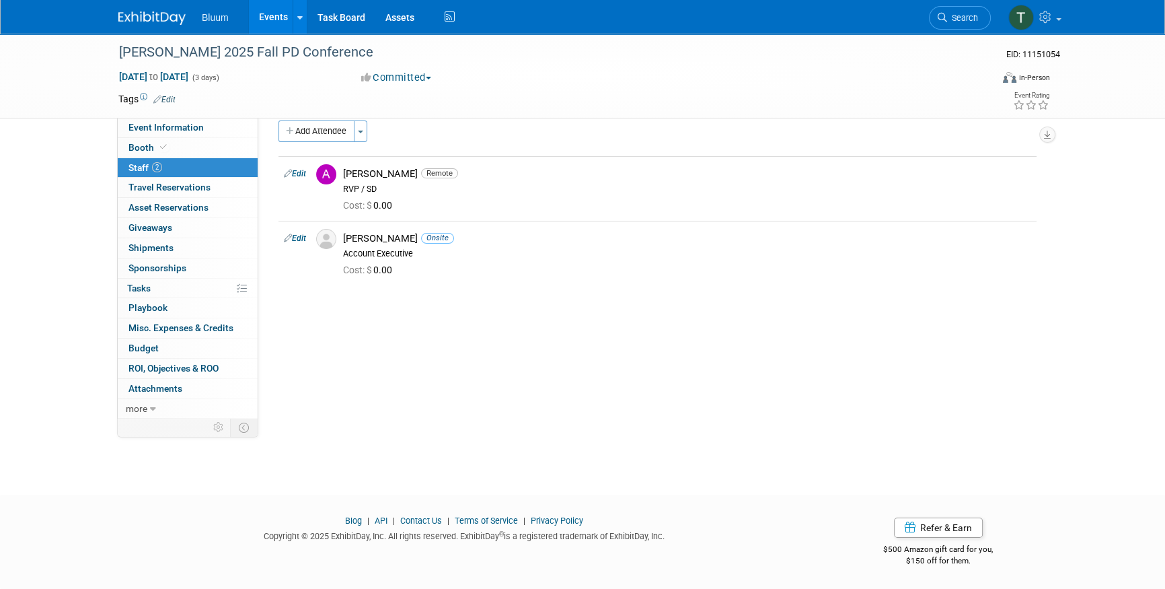
click at [277, 24] on link "Events" at bounding box center [273, 17] width 49 height 34
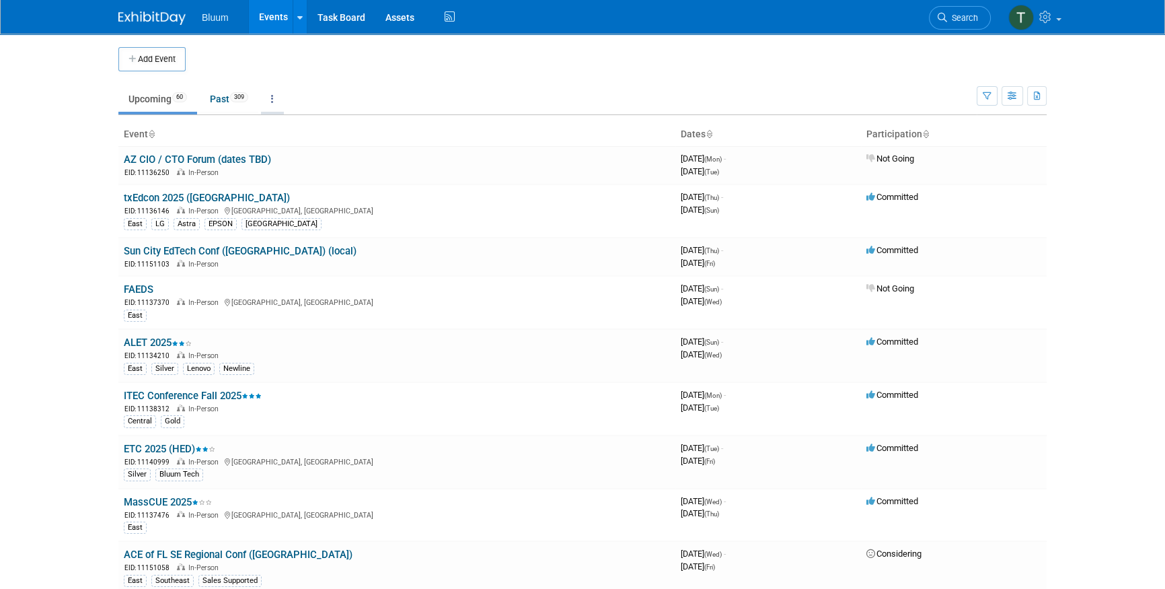
click at [279, 96] on link at bounding box center [272, 99] width 23 height 26
click at [318, 154] on link "Grouped Annually Events grouped by year" at bounding box center [314, 160] width 107 height 30
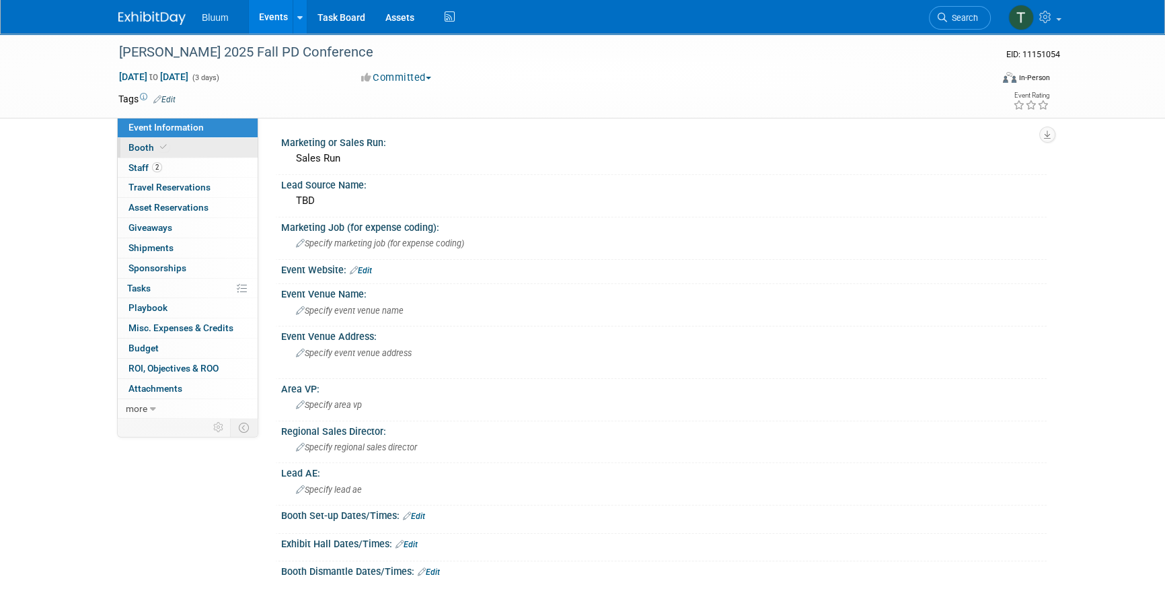
click at [176, 153] on link "Booth" at bounding box center [188, 148] width 140 height 20
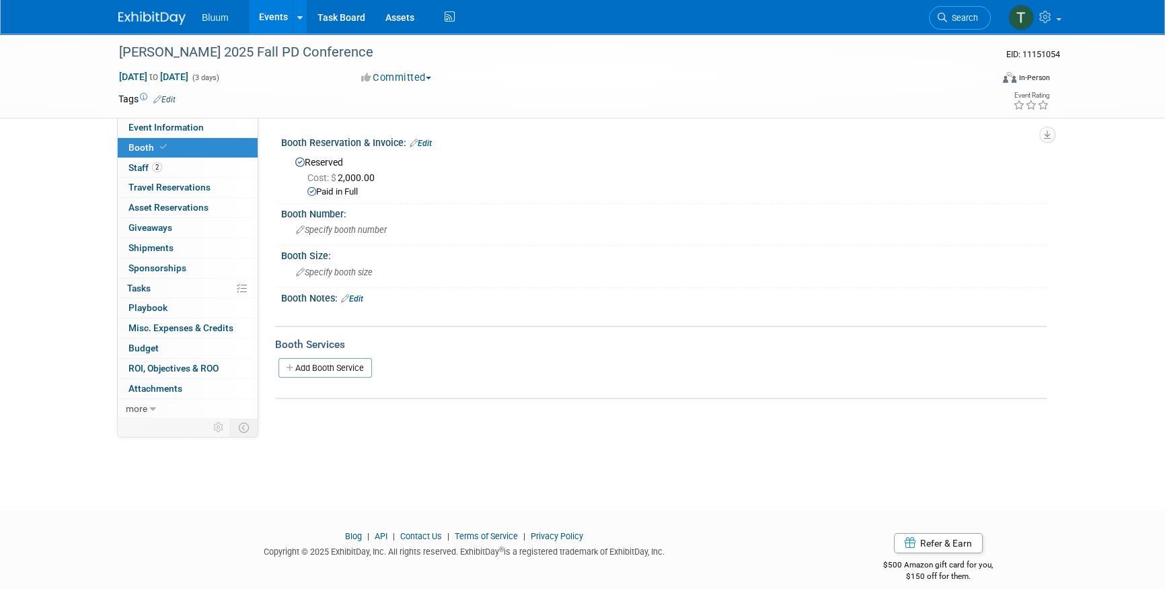
click at [260, 16] on link "Events" at bounding box center [273, 17] width 49 height 34
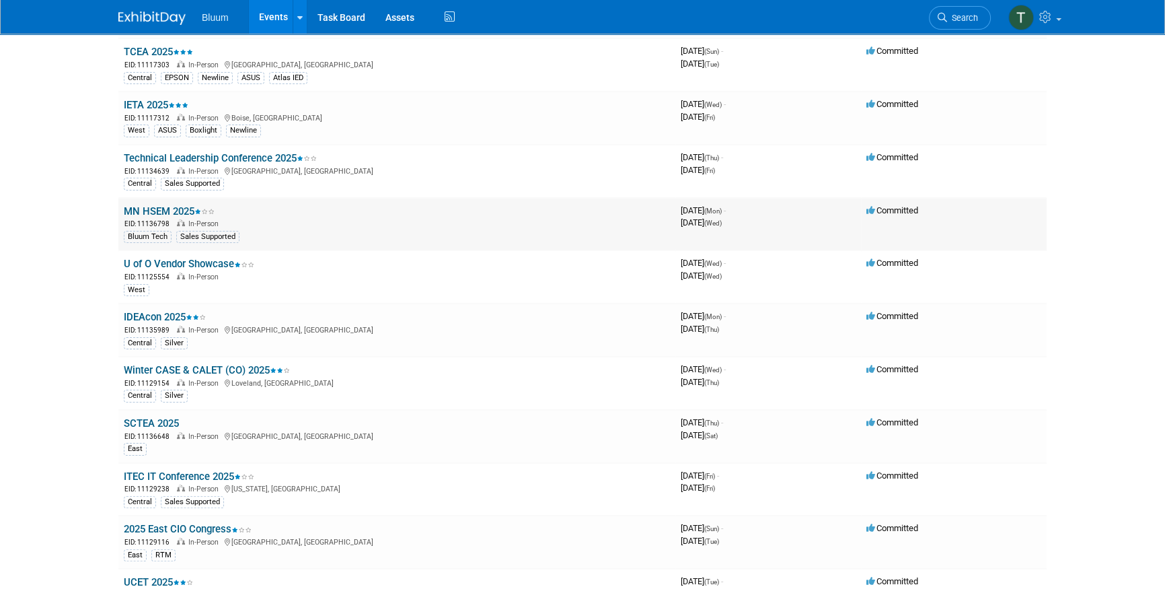
scroll to position [367, 0]
